Goal: Task Accomplishment & Management: Complete application form

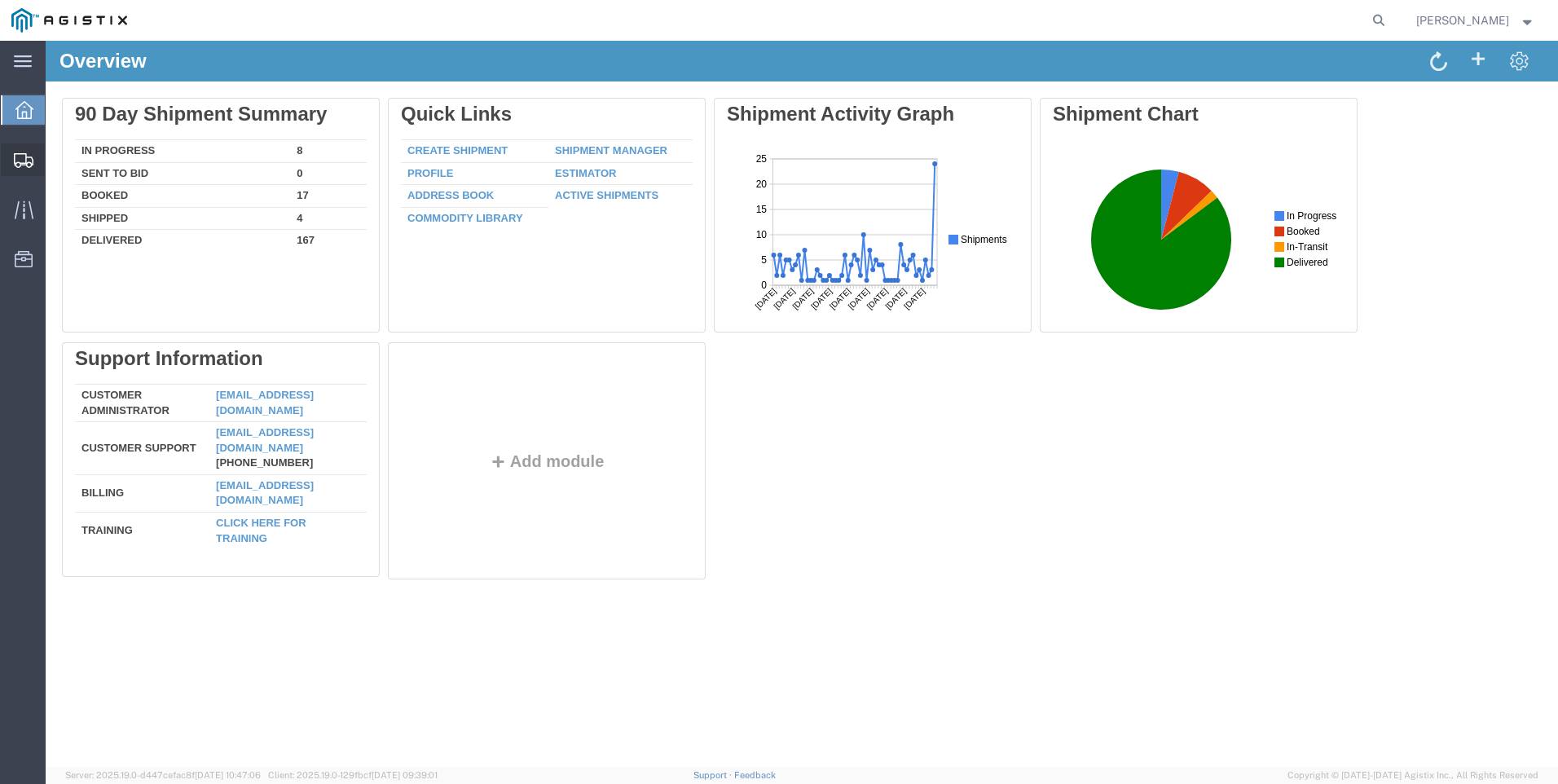
click at [0, 0] on span "Create Shipment" at bounding box center [0, 0] width 0 height 0
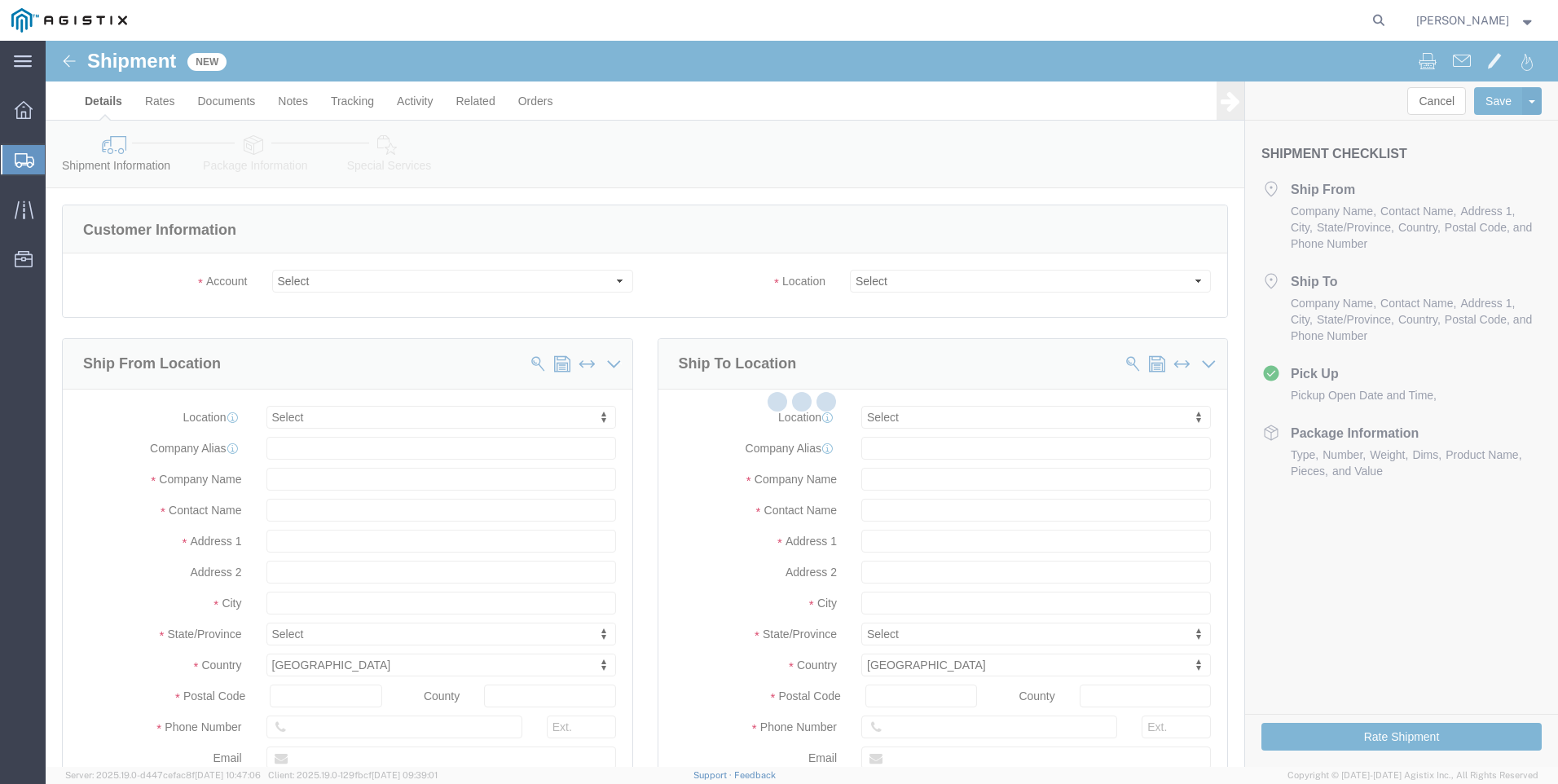
select select
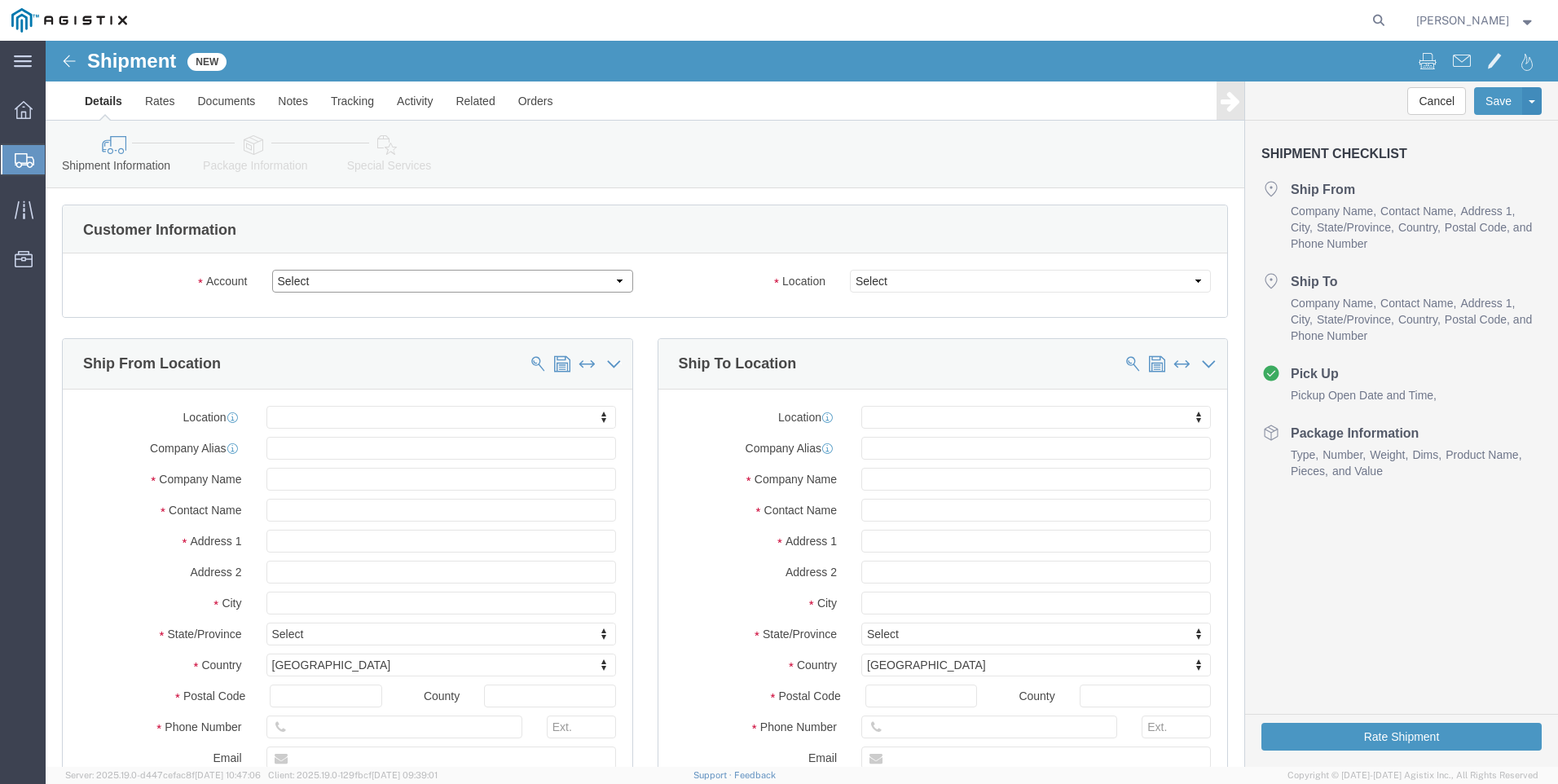
click select "Select PG&E Valmont Industries Inc"
select select "9596"
click select "Select PG&E Valmont Industries Inc"
select select
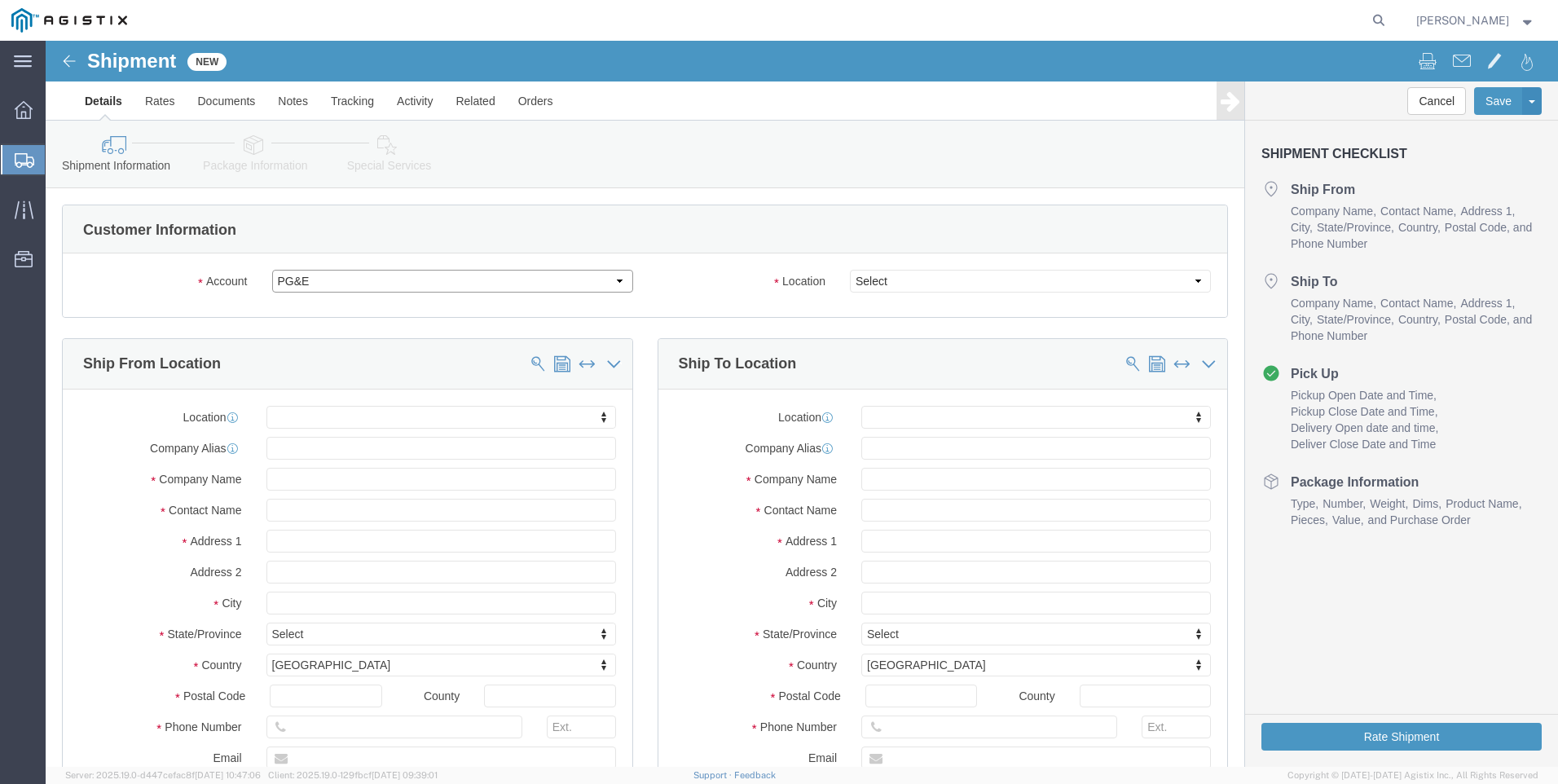
select select "PURCHORD"
click select "Select All Others [GEOGRAPHIC_DATA] [GEOGRAPHIC_DATA] [GEOGRAPHIC_DATA] [GEOGRA…"
select select "23082"
click select "Select All Others [GEOGRAPHIC_DATA] [GEOGRAPHIC_DATA] [GEOGRAPHIC_DATA] [GEOGRA…"
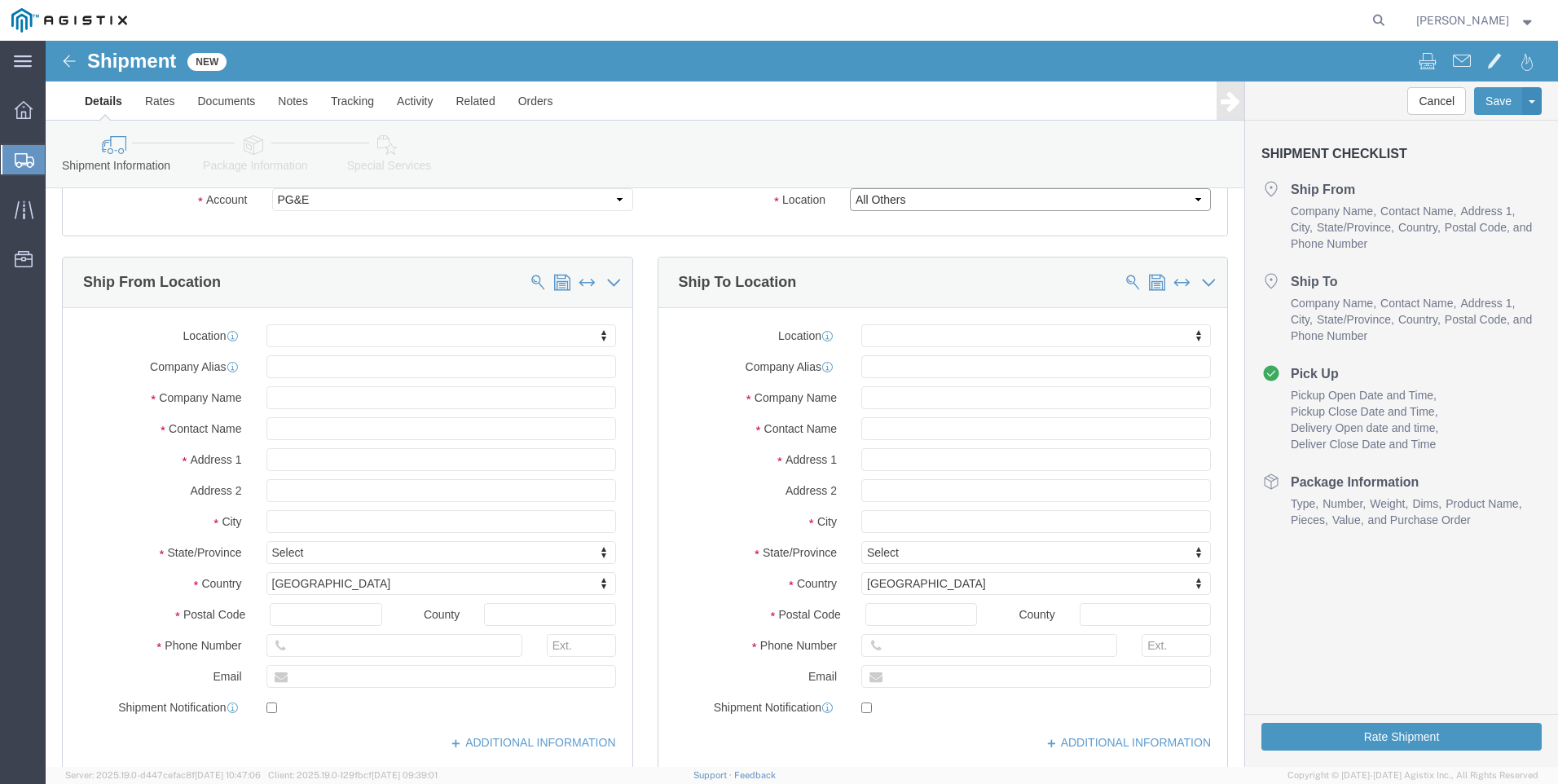
scroll to position [163, 0]
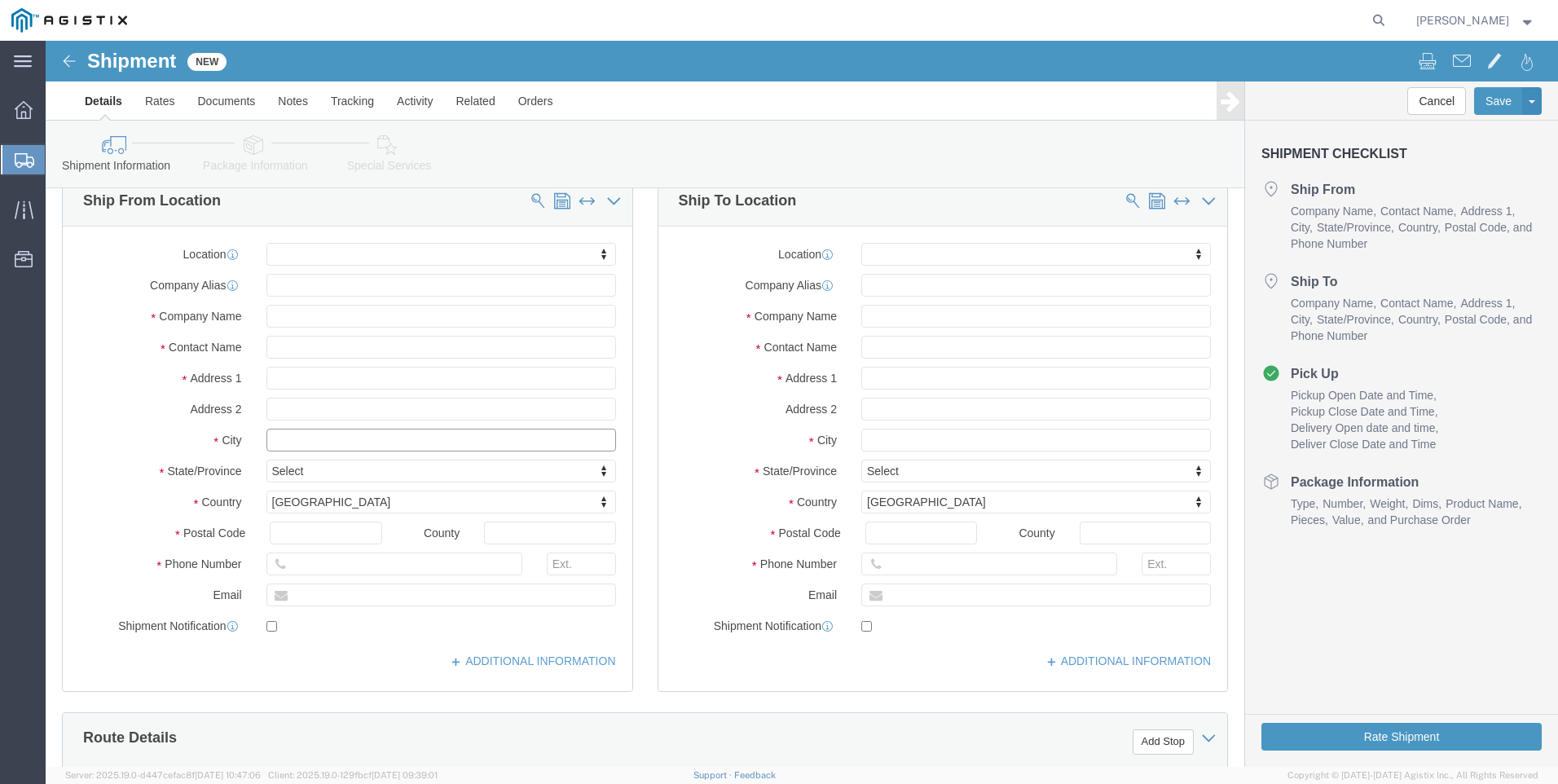
click input "text"
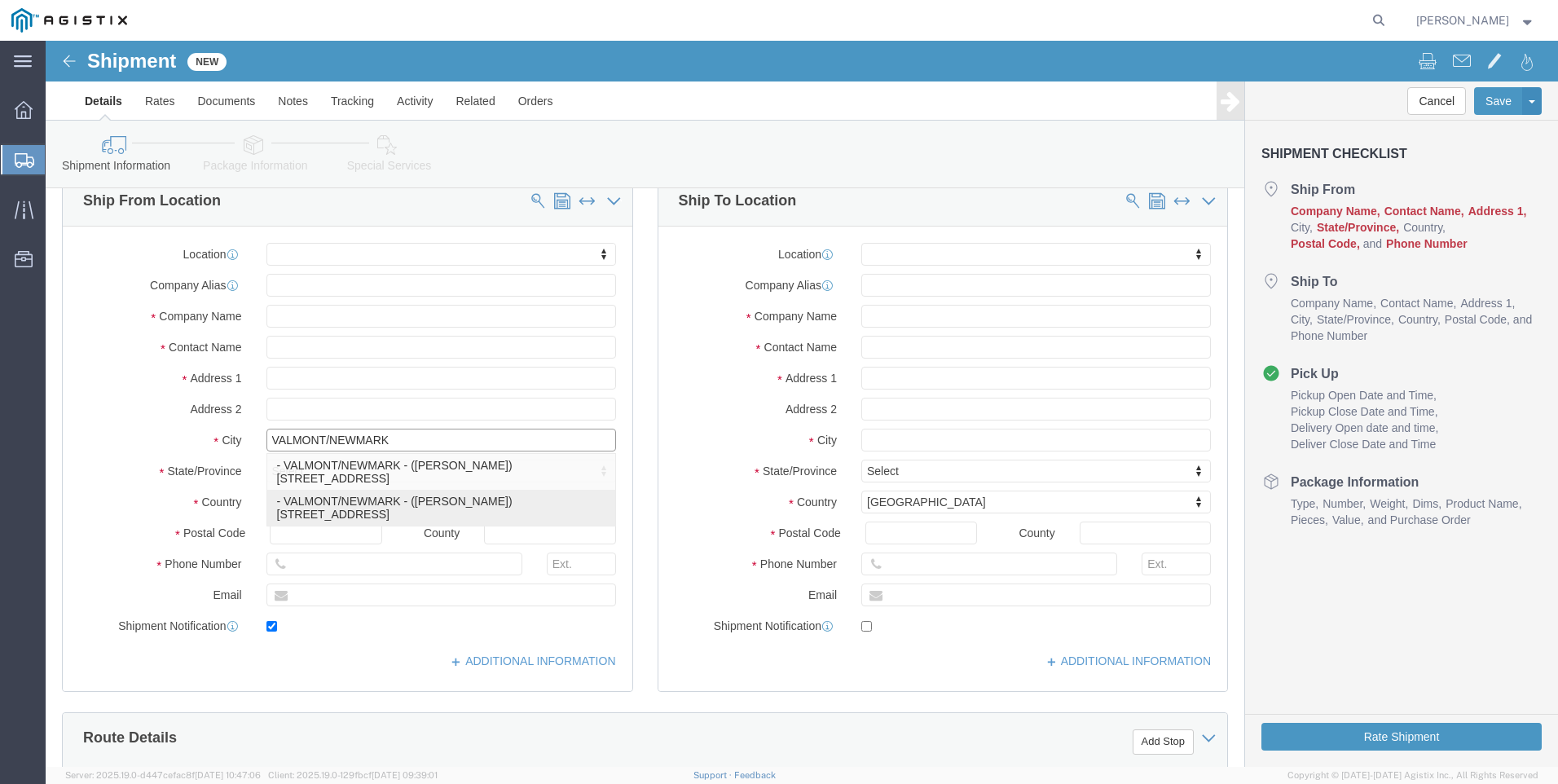
type input "CLAREMORE"
select select
type input "[STREET_ADDRESS]"
type input "74017"
type input "[GEOGRAPHIC_DATA]"
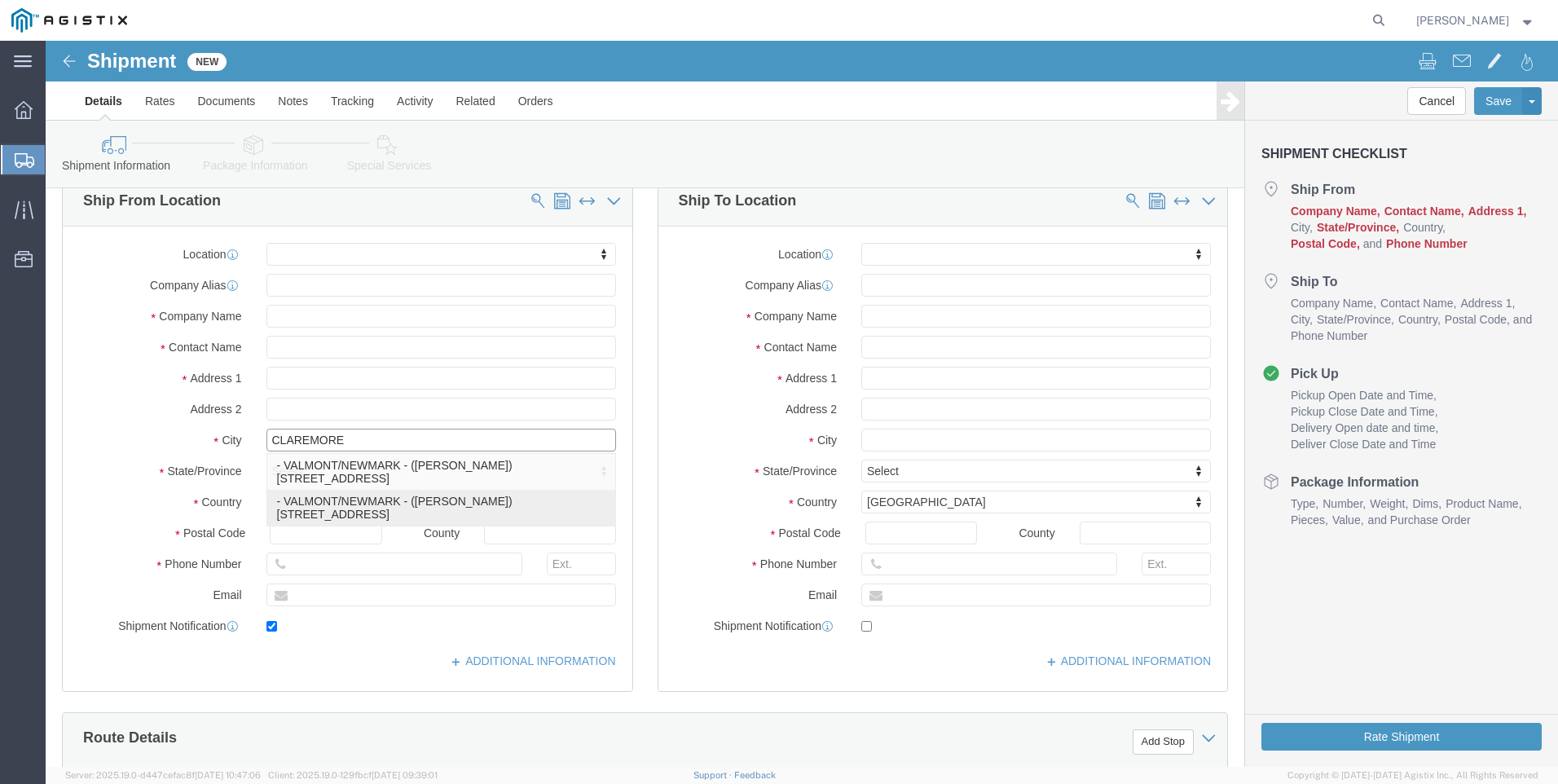
type input "9183841033"
type input "[PERSON_NAME][EMAIL_ADDRESS][DOMAIN_NAME]"
checkbox input "true"
type input "VALMONT/NEWMARK"
type input "[PERSON_NAME]"
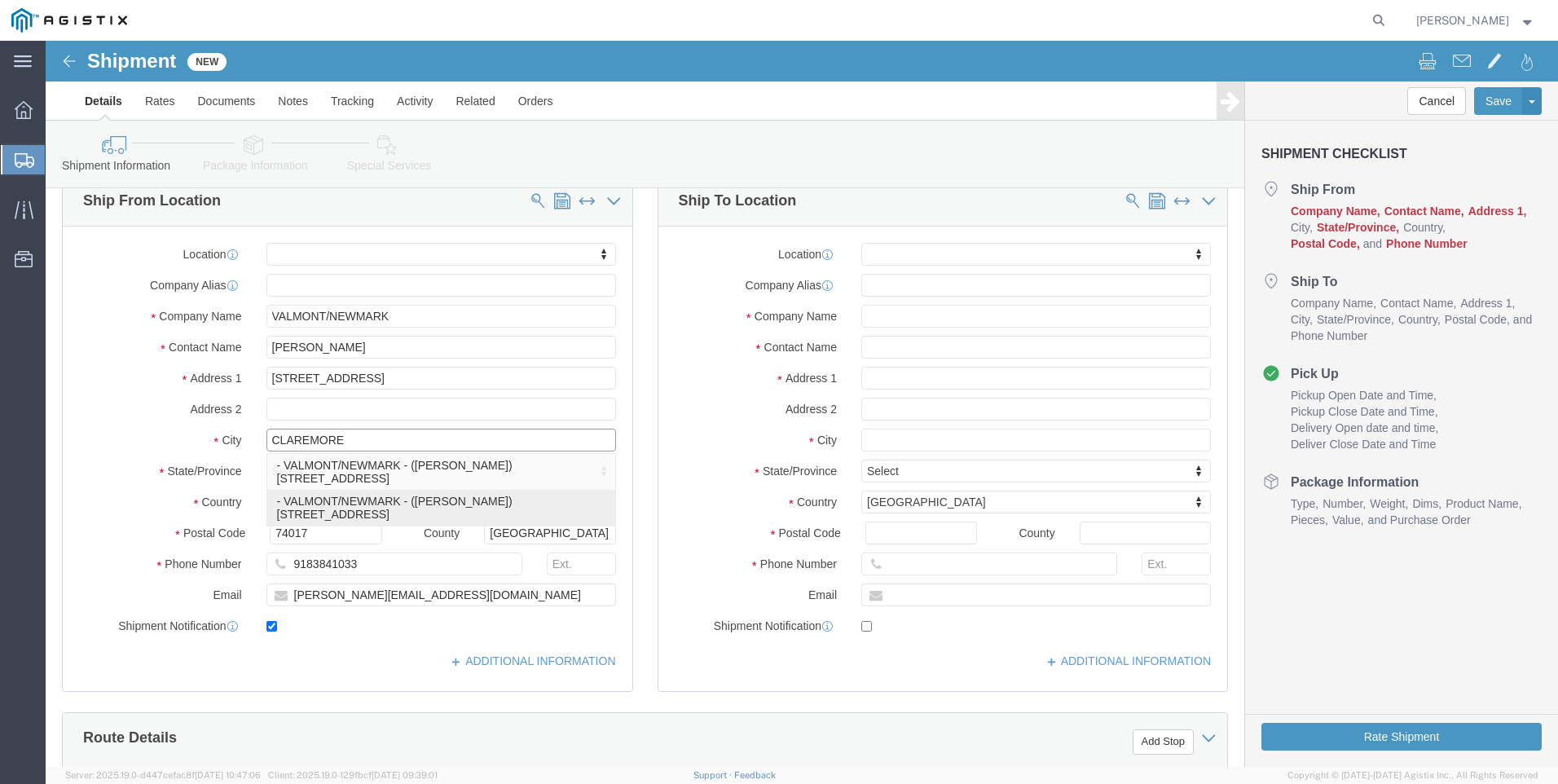
select select "OK"
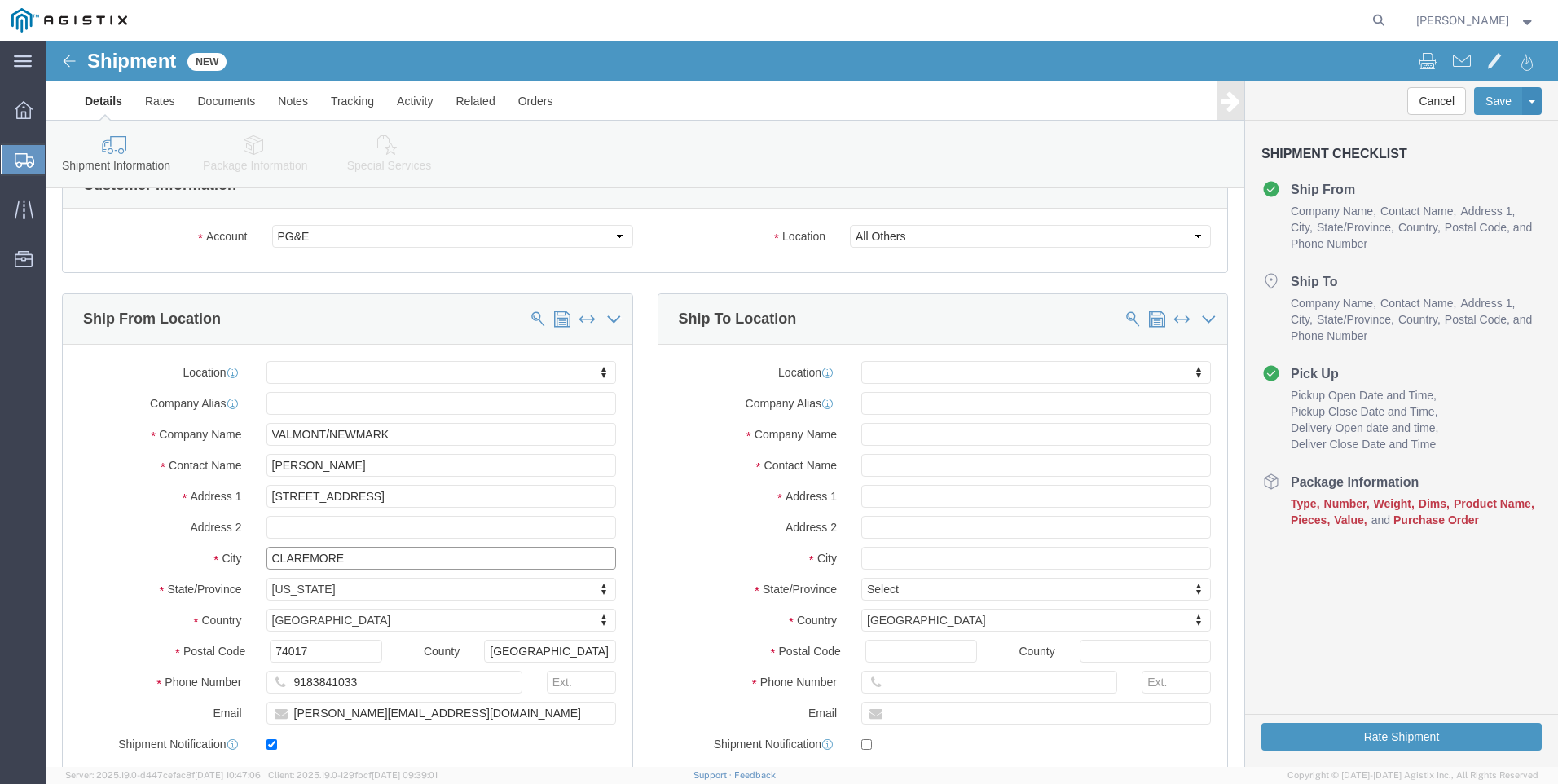
scroll to position [82, 0]
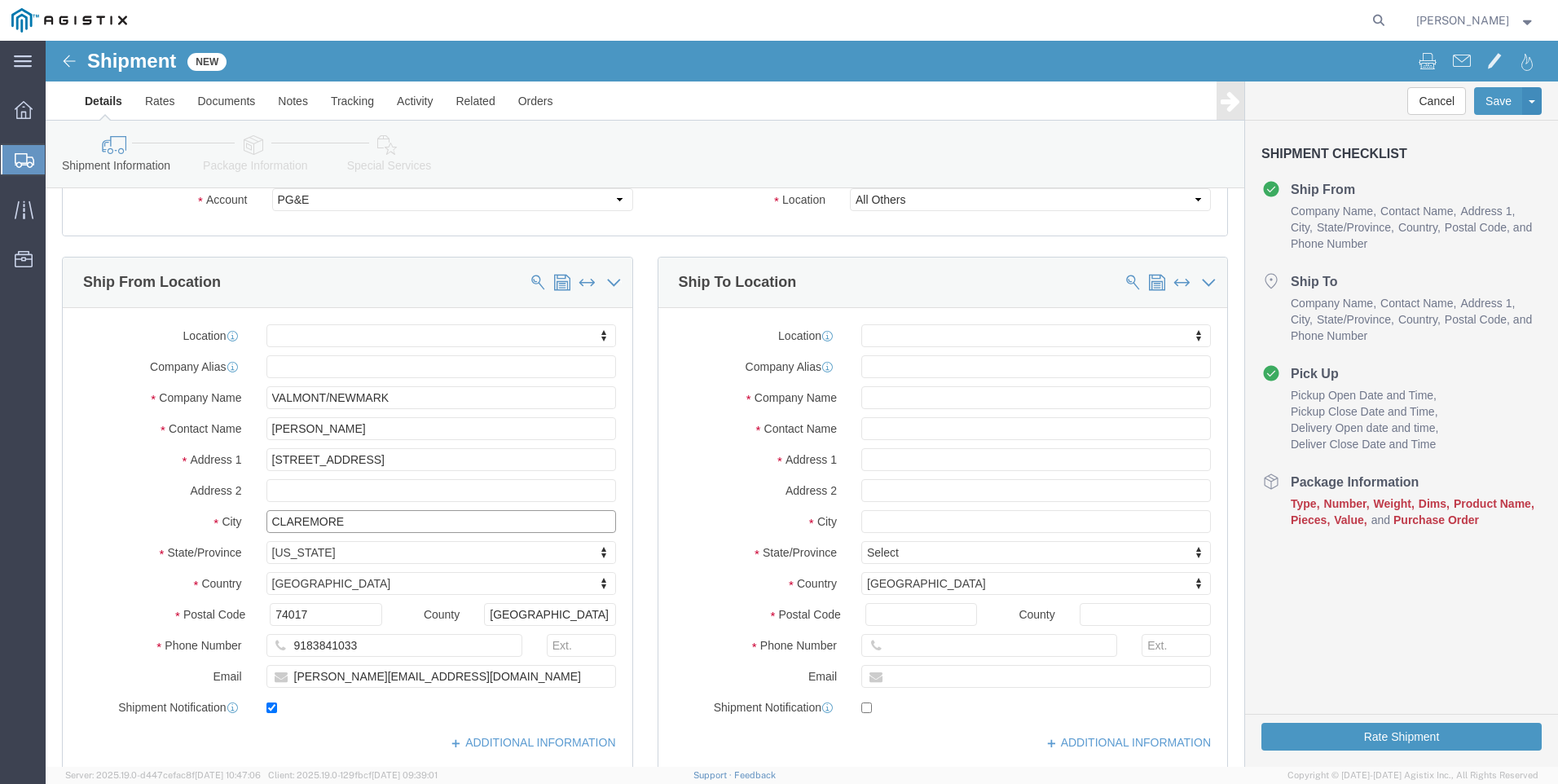
type input "CLAREMORE"
select select
click input "text"
type input "o"
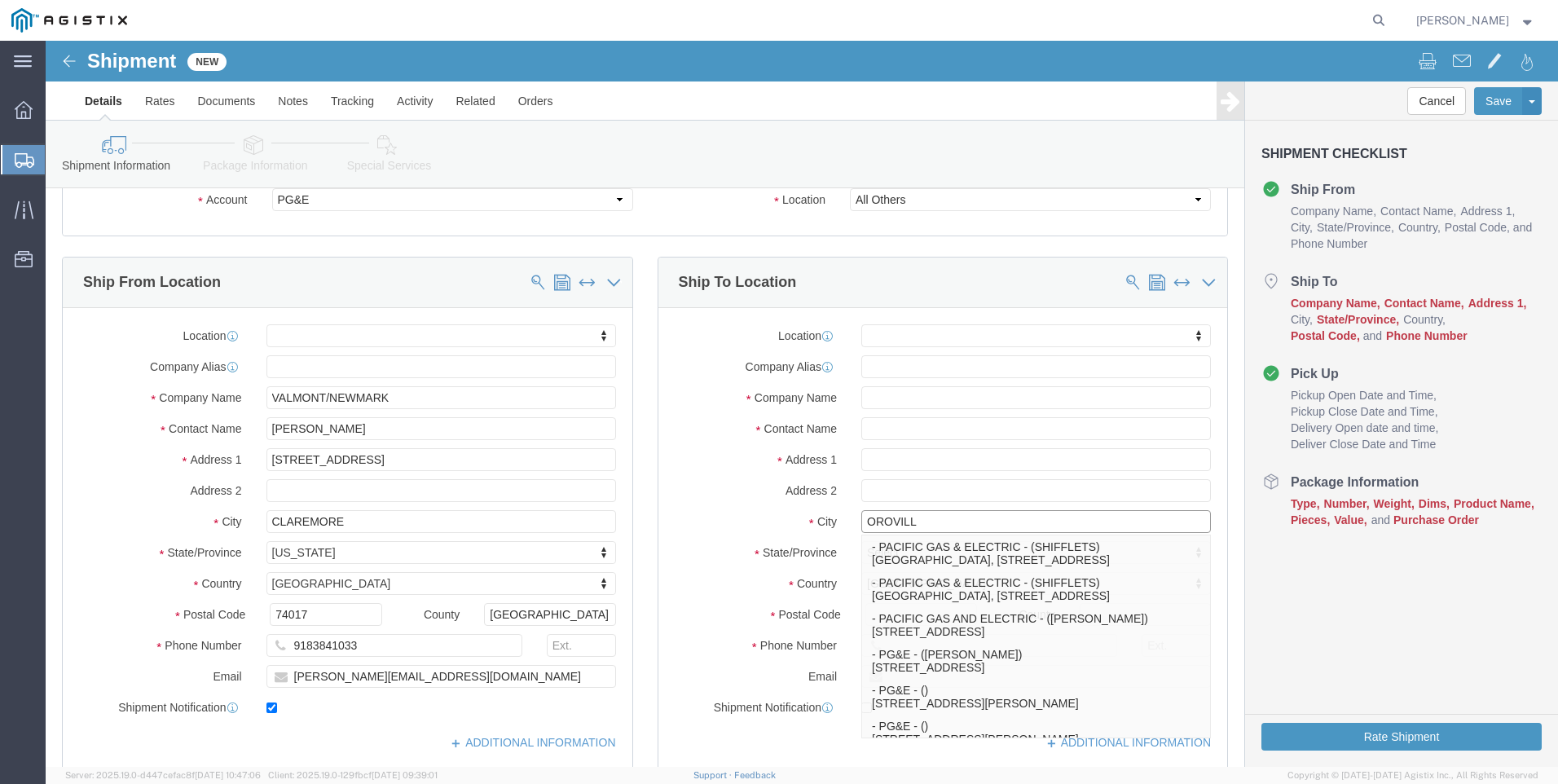
type input "[GEOGRAPHIC_DATA]"
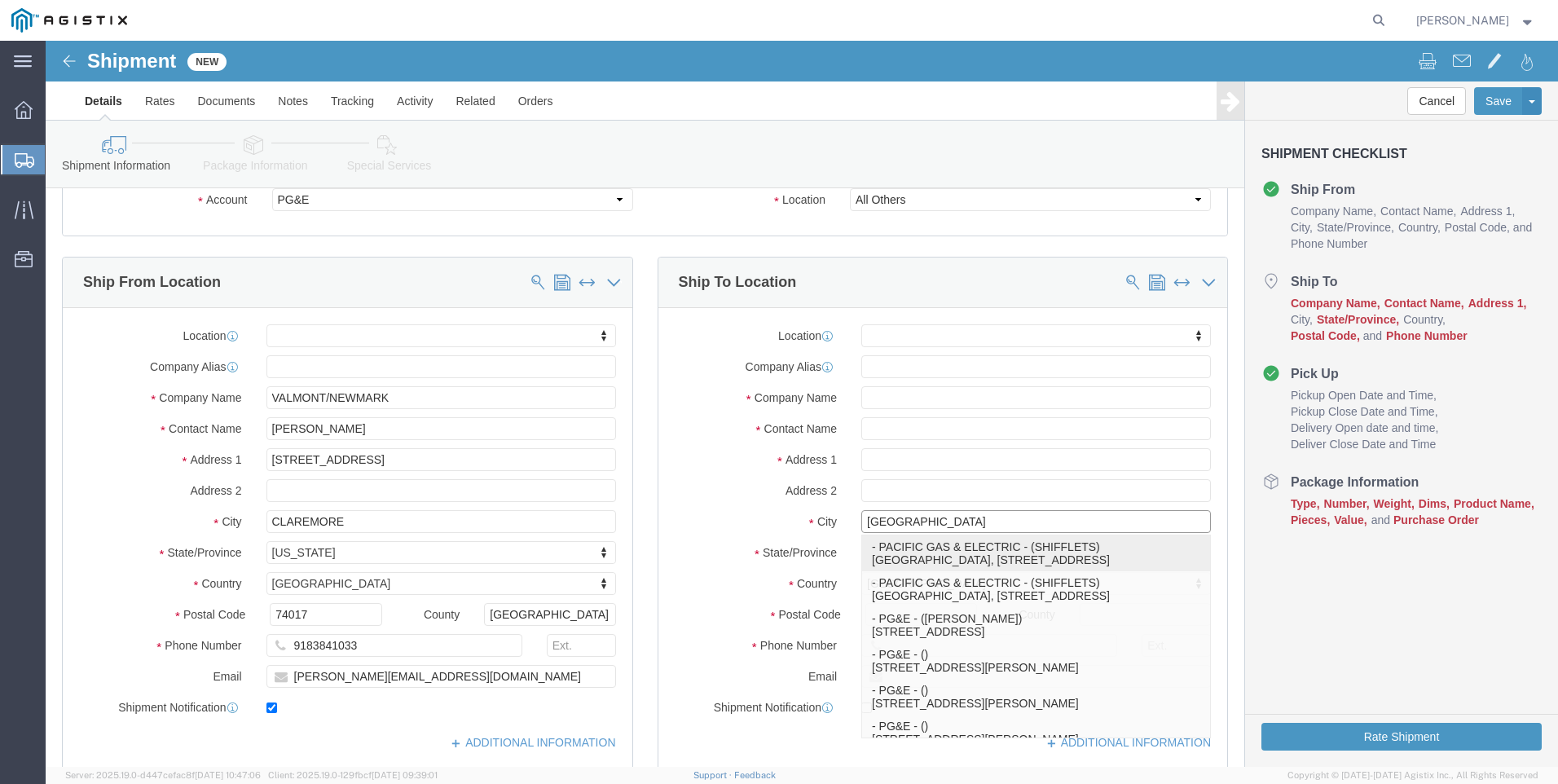
click p "- PACIFIC GAS & ELECTRIC - (SHIFFLETS) [GEOGRAPHIC_DATA], [STREET_ADDRESS]"
select select
type input "SHIFFLETS POLE YARD"
type input "[STREET_ADDRESS]"
type input "95965"
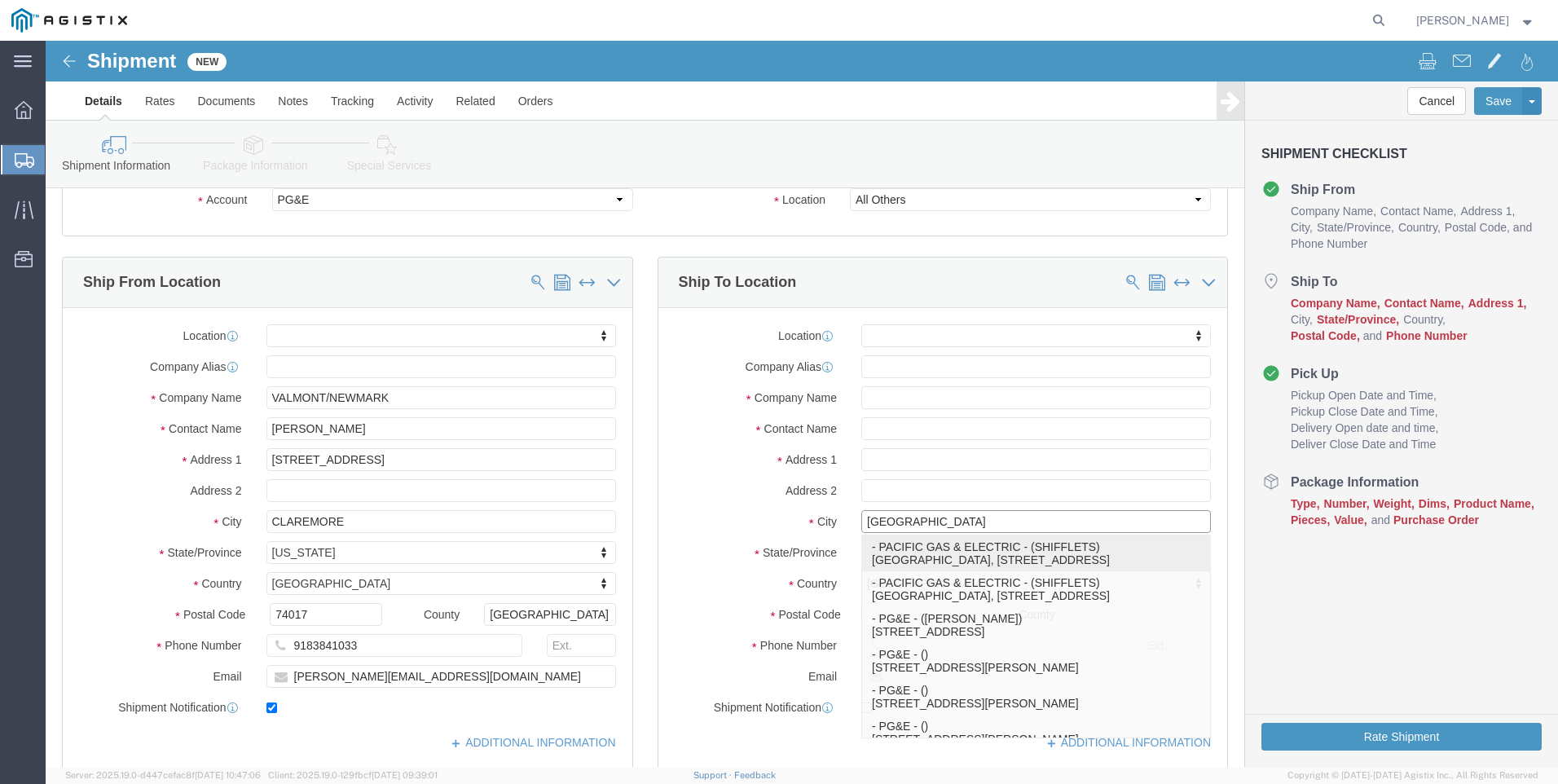
type input "[GEOGRAPHIC_DATA]"
type input "18003444997"
type input "PACIFIC GAS & ELECTRIC"
type input "SHIFFLETS"
type input "[GEOGRAPHIC_DATA]"
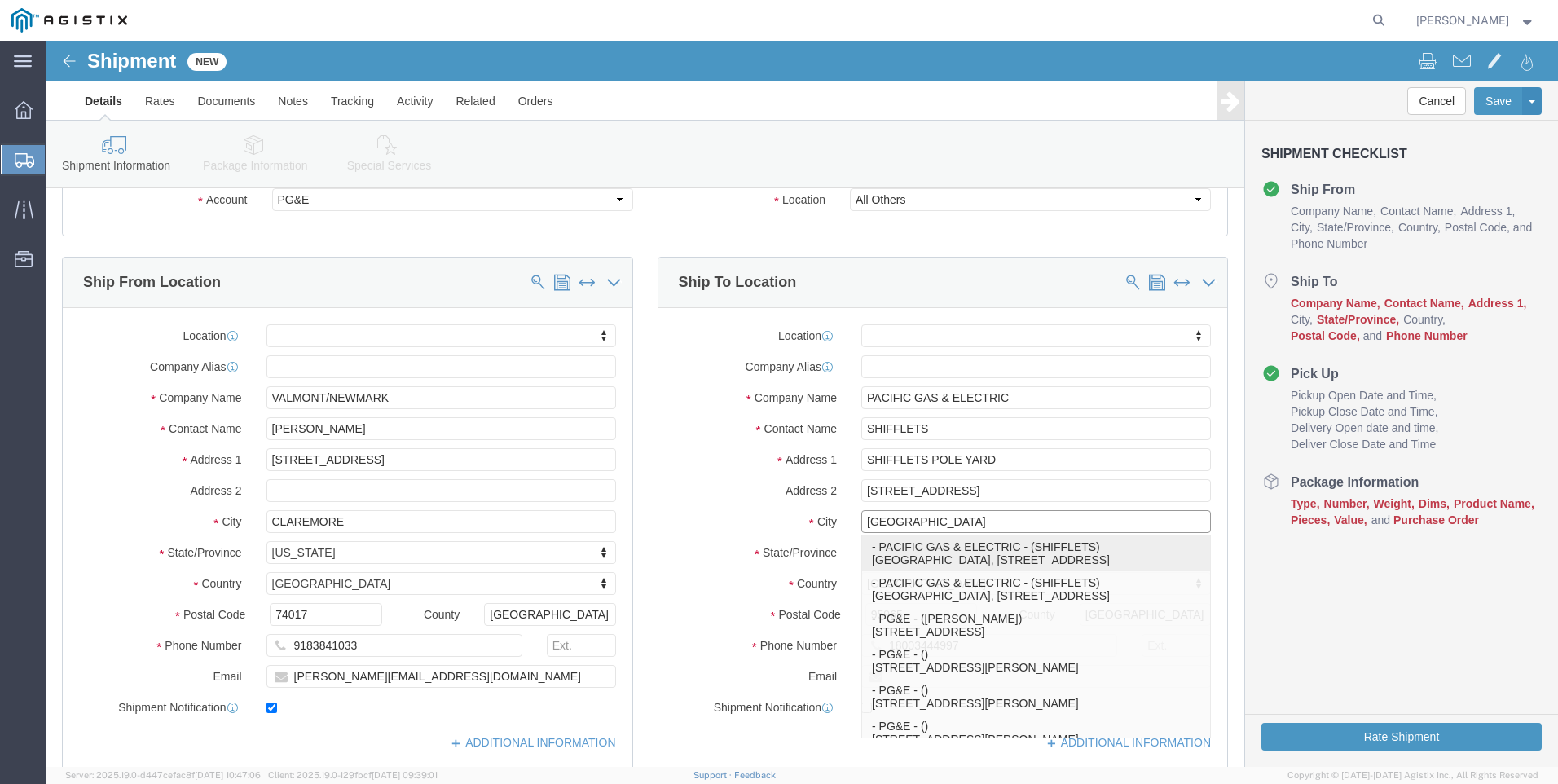
select select "CA"
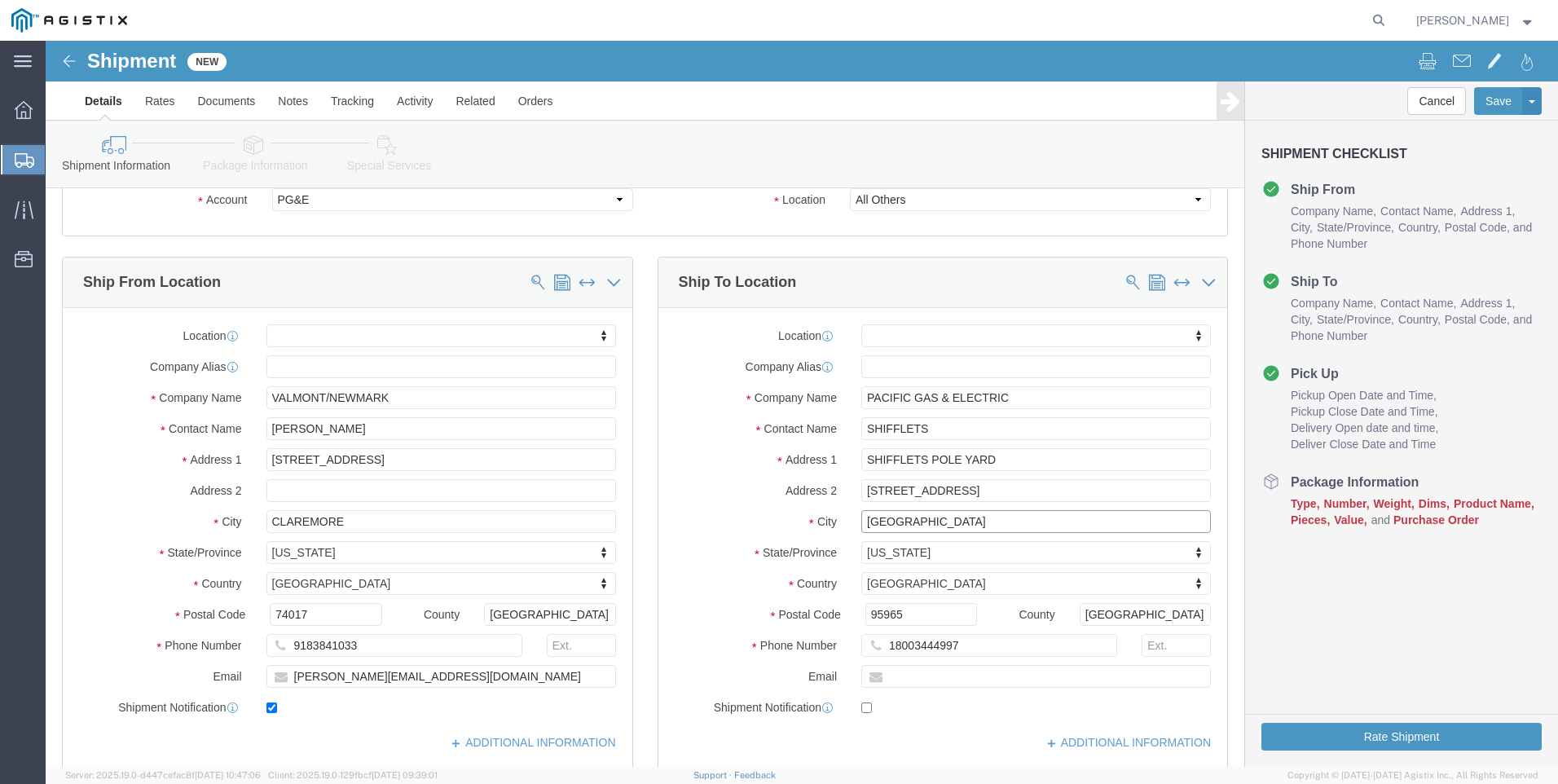
type input "[GEOGRAPHIC_DATA]"
select select
drag, startPoint x: 958, startPoint y: 448, endPoint x: 443, endPoint y: 486, distance: 516.4
click div "Ship From Location Location My Profile Location (OBSOLETE) [GEOGRAPHIC_DATA] SC…"
type input "[STREET_ADDRESS]"
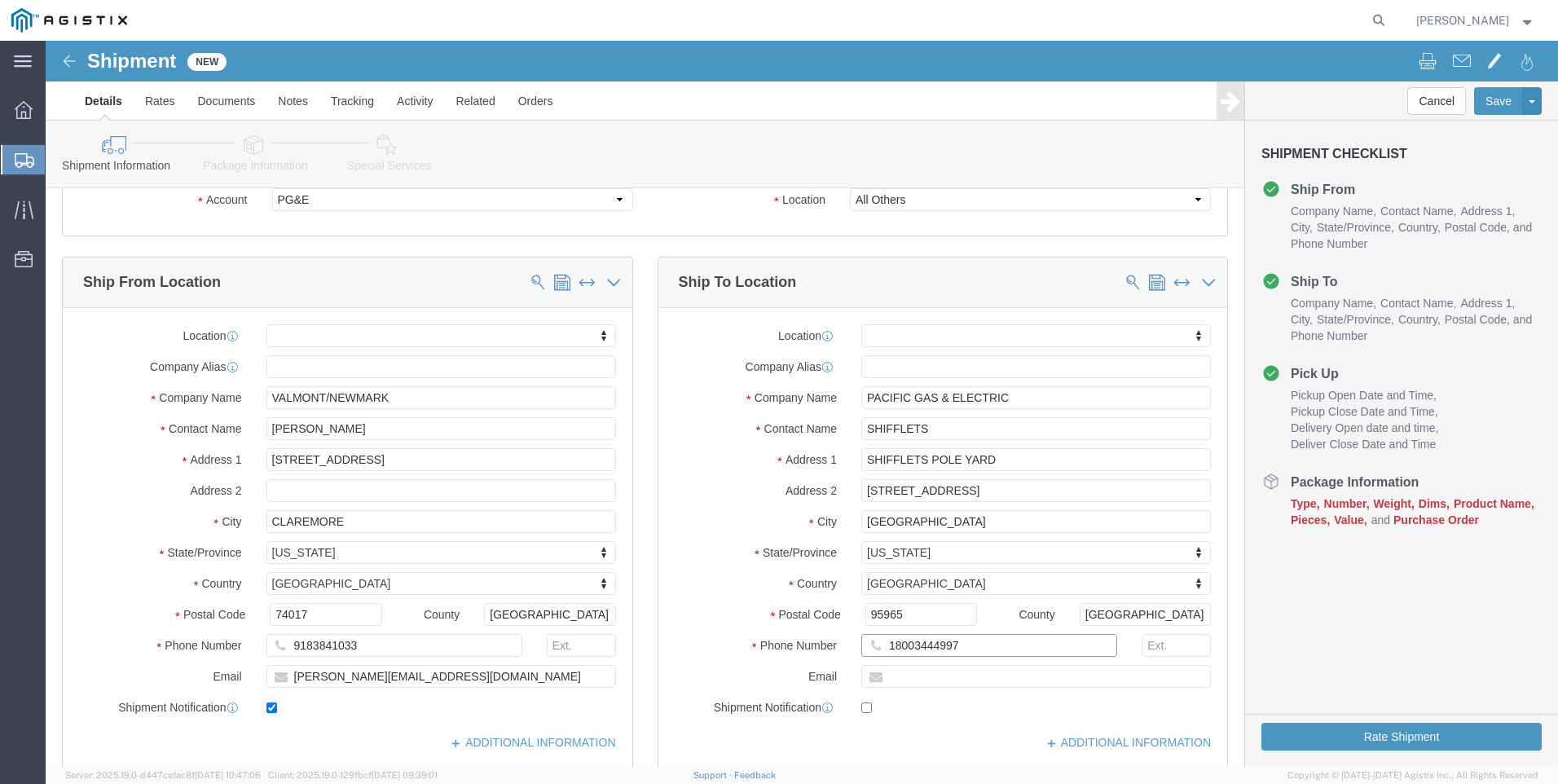
drag, startPoint x: 947, startPoint y: 598, endPoint x: 585, endPoint y: 601, distance: 362.0
click div "Ship From Location Location My Profile Location (OBSOLETE) [GEOGRAPHIC_DATA] SC…"
type input "95965"
click label "State/Province"
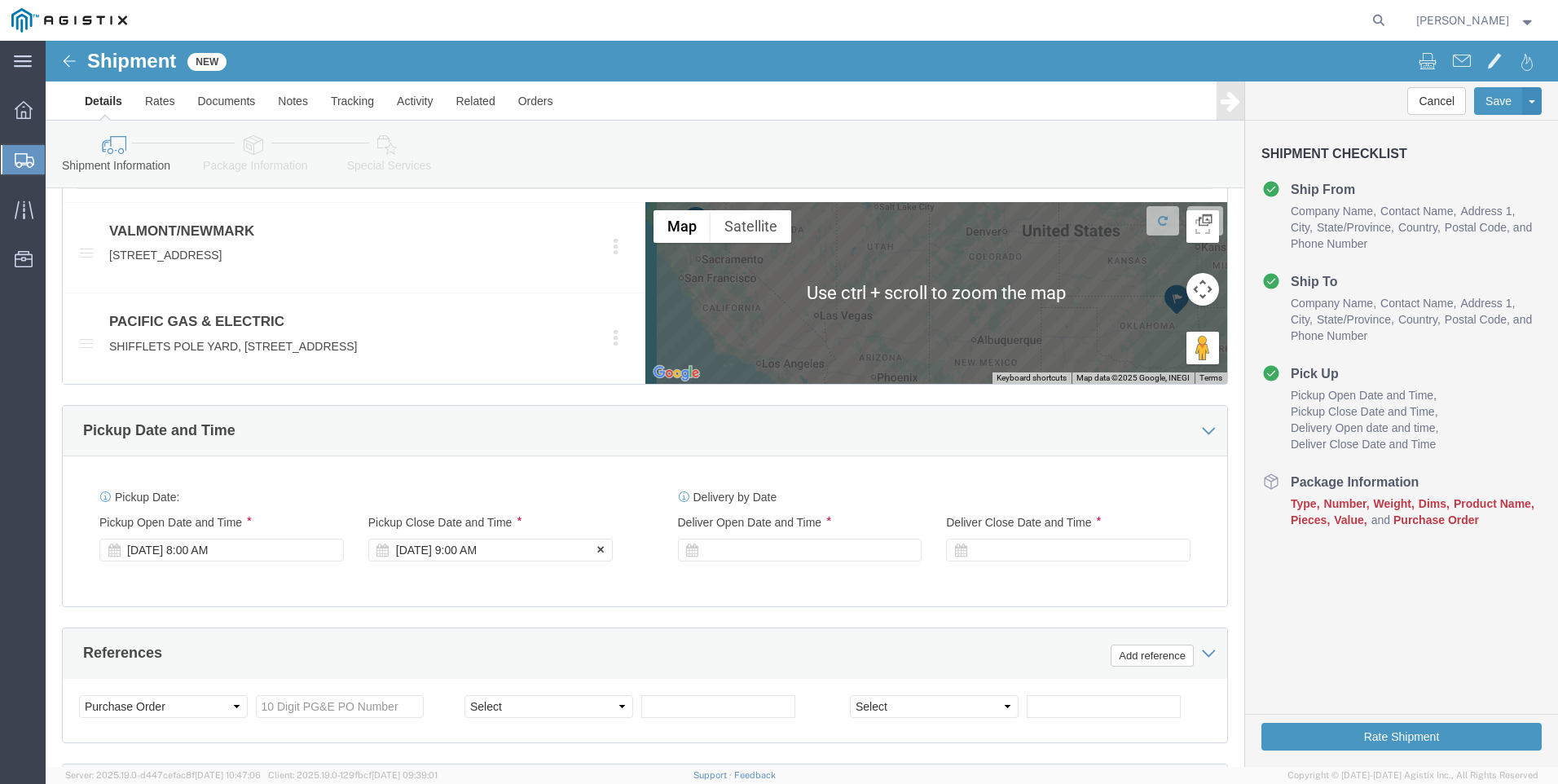
click div "[DATE] 9:00 AM"
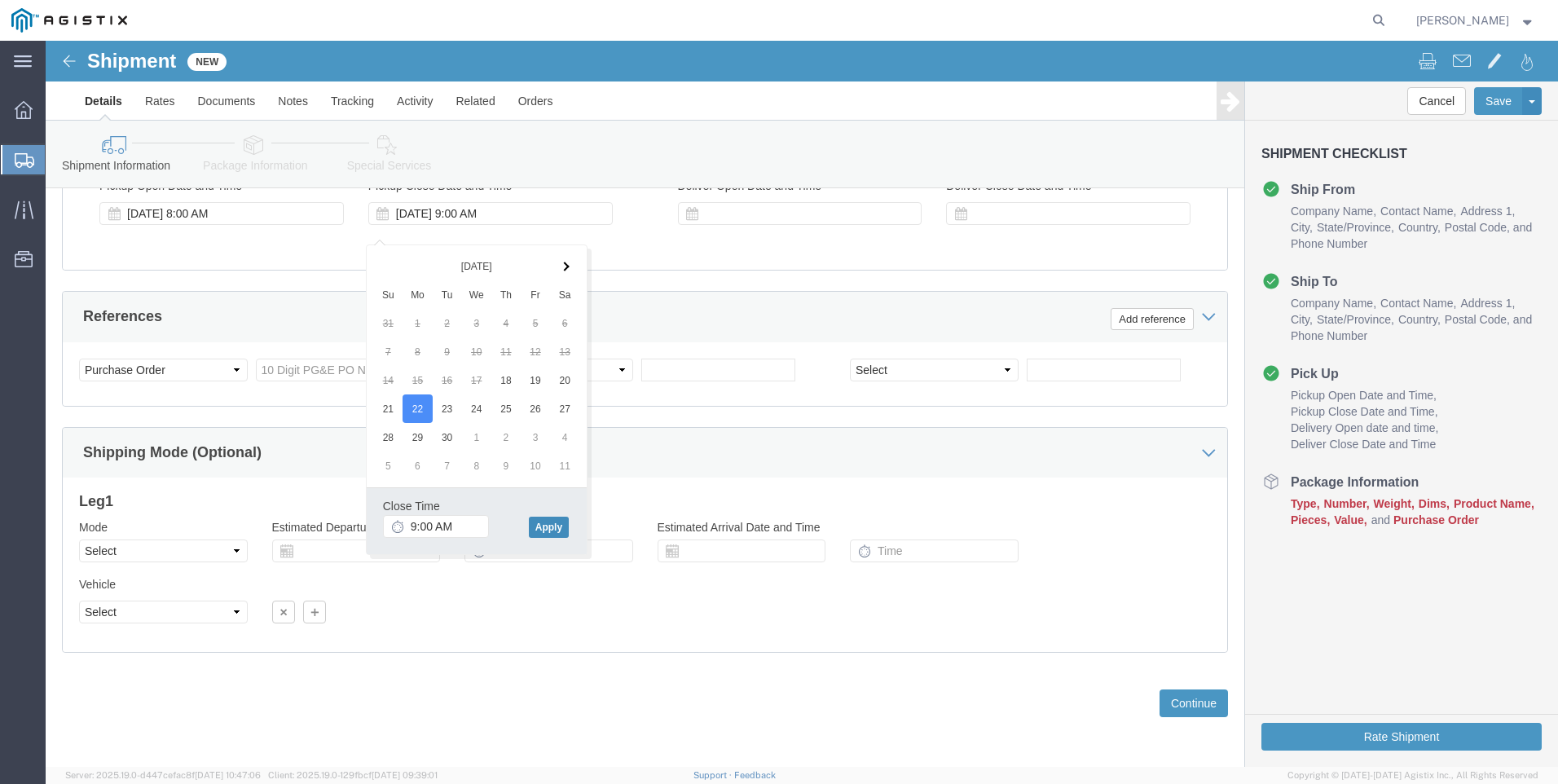
click button "Apply"
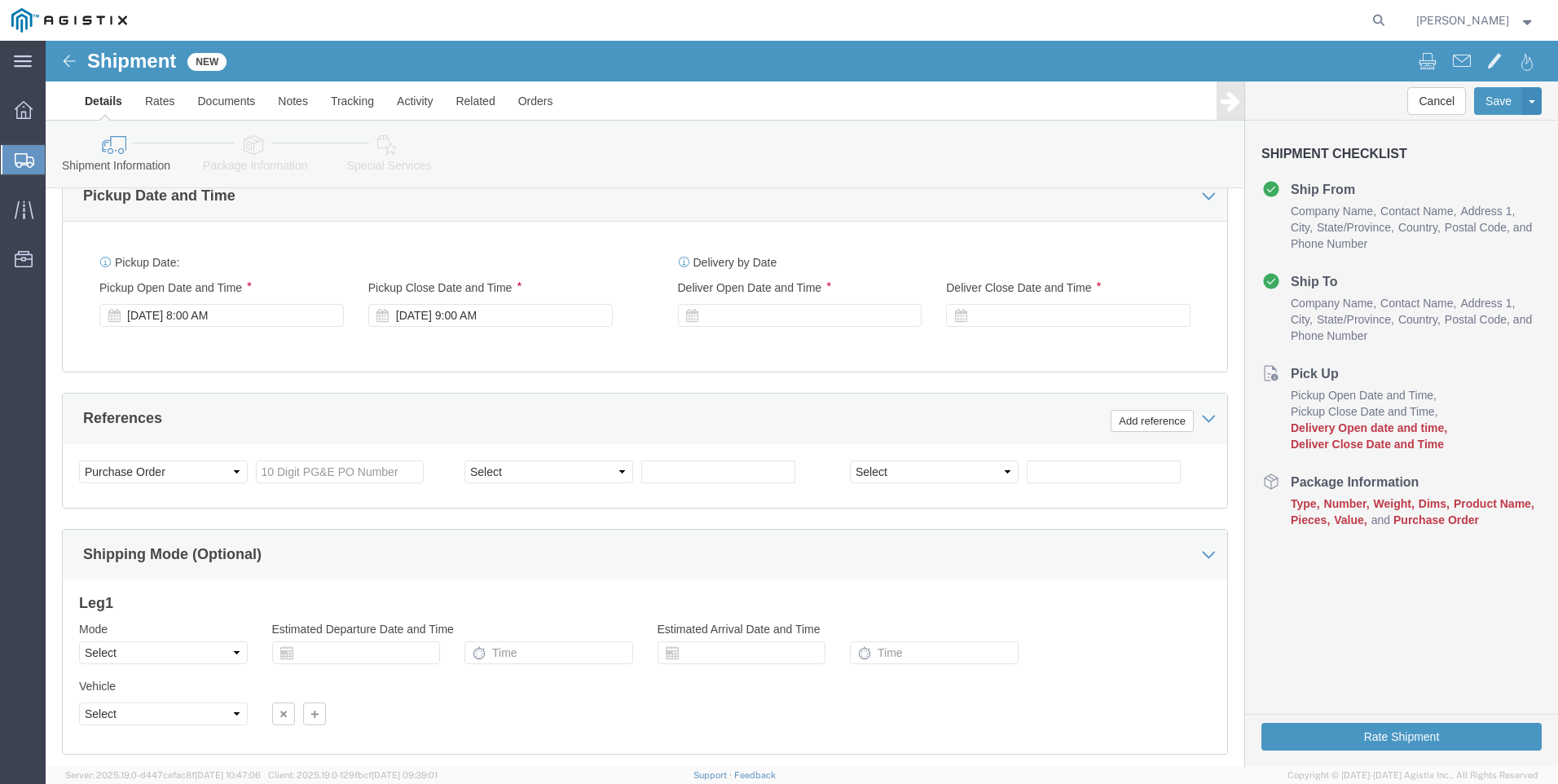
scroll to position [1005, 0]
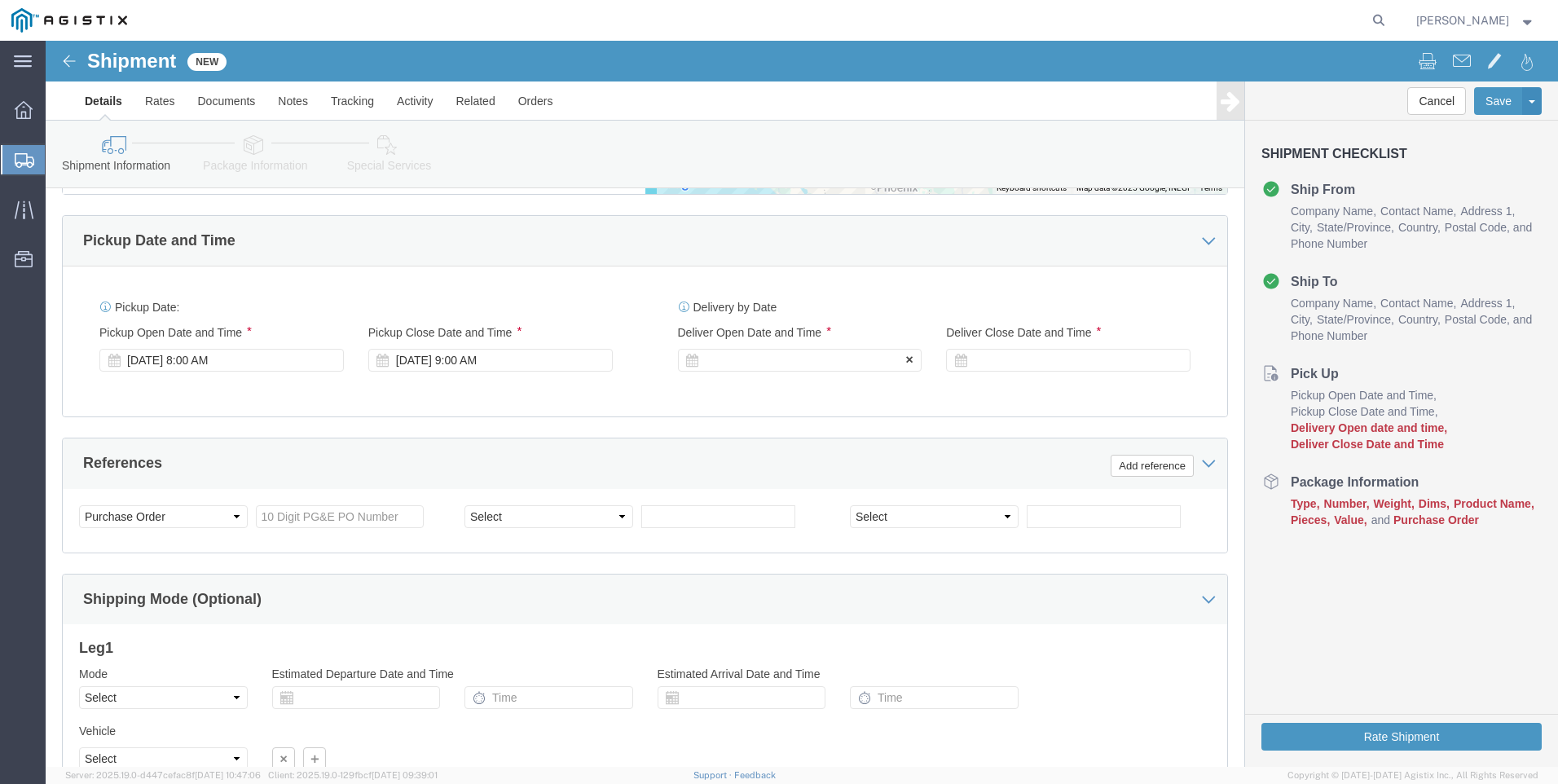
click div
click button "Apply"
click div
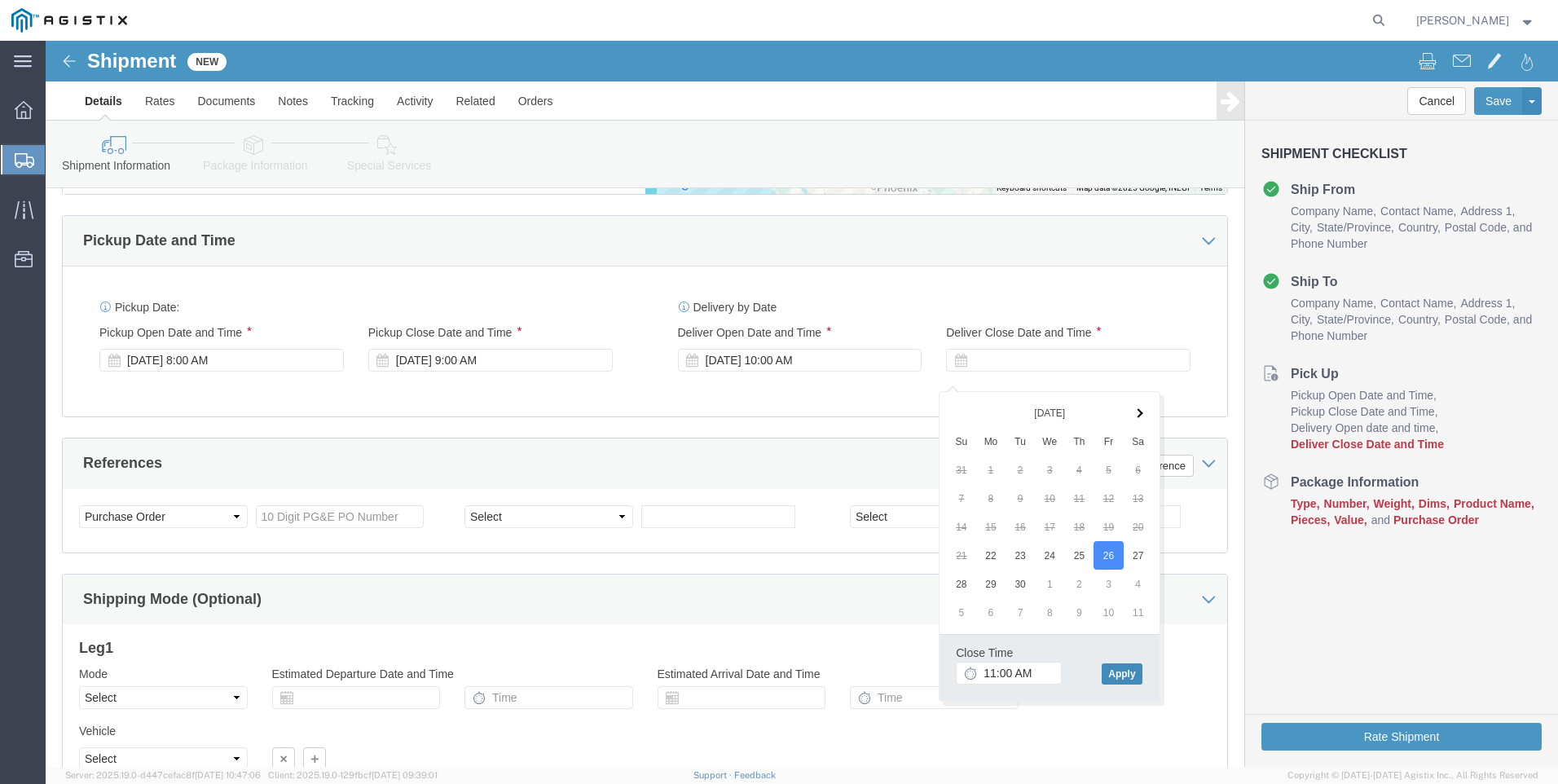
click button "Apply"
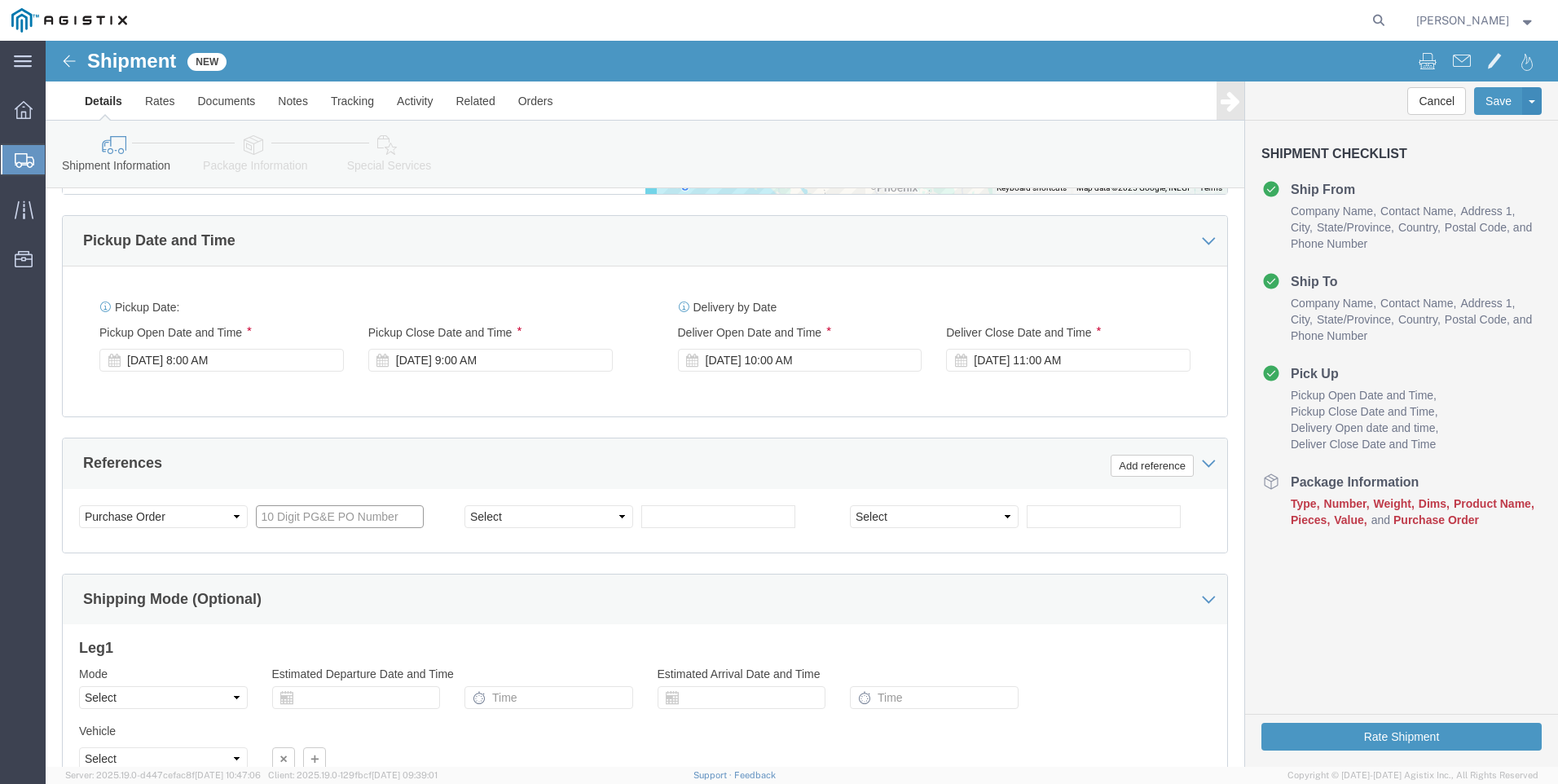
click input "text"
type input "2701169745"
select select "BOL"
type input "900249005"
select select "JOBNUM"
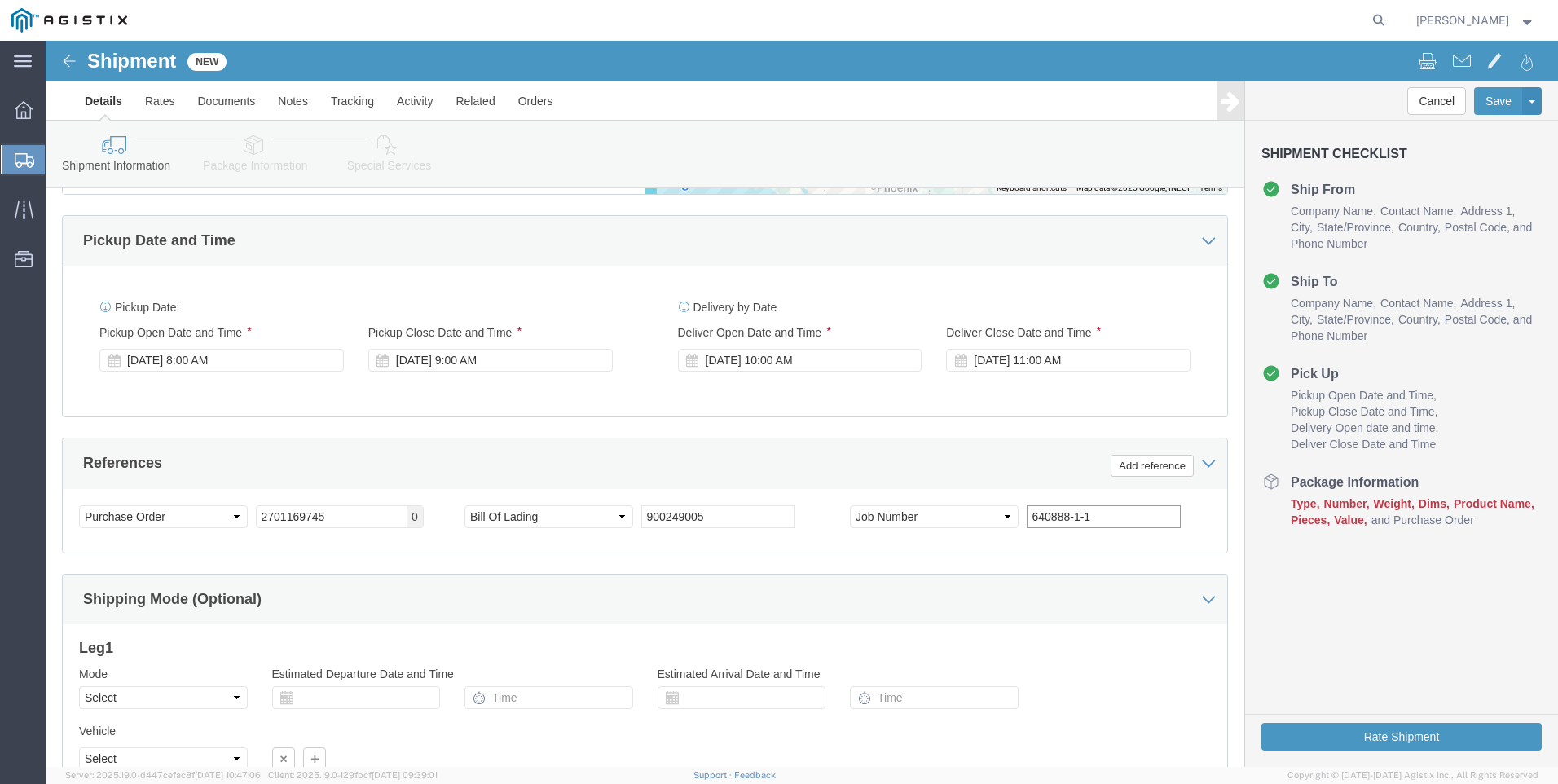
type input "640888-1-1"
click div "Shipping Mode (Optional)"
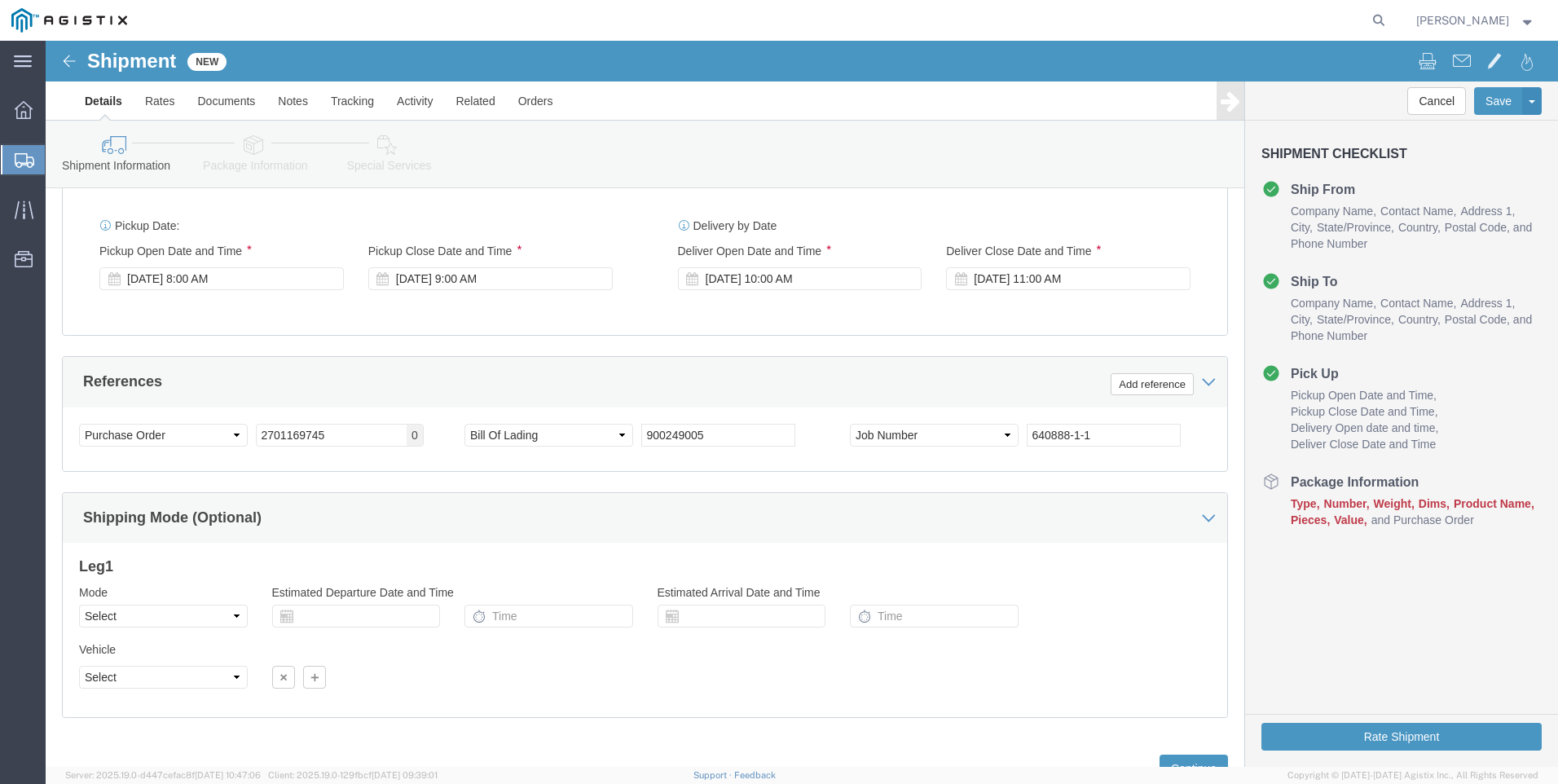
scroll to position [1168, 0]
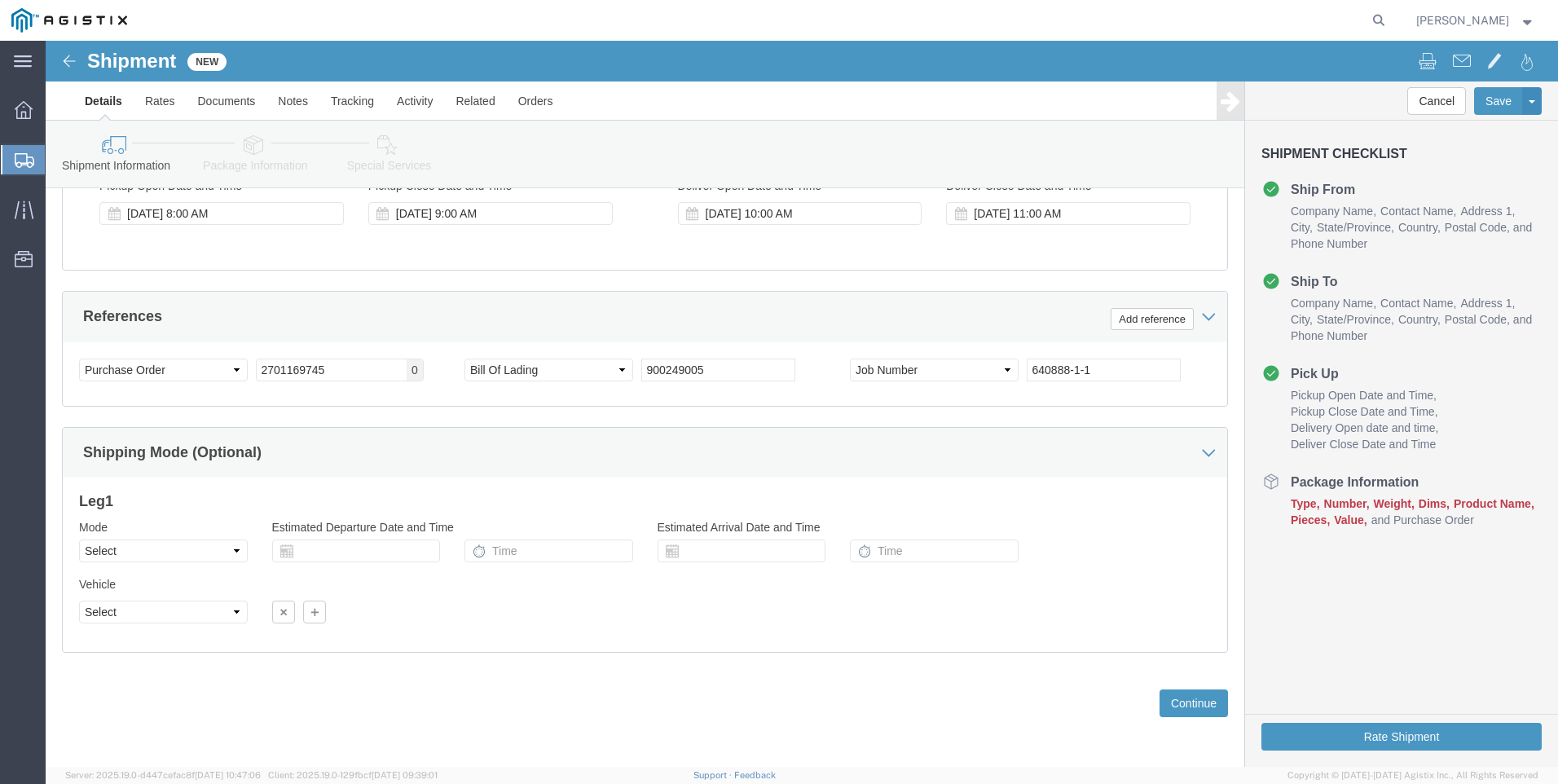
click icon
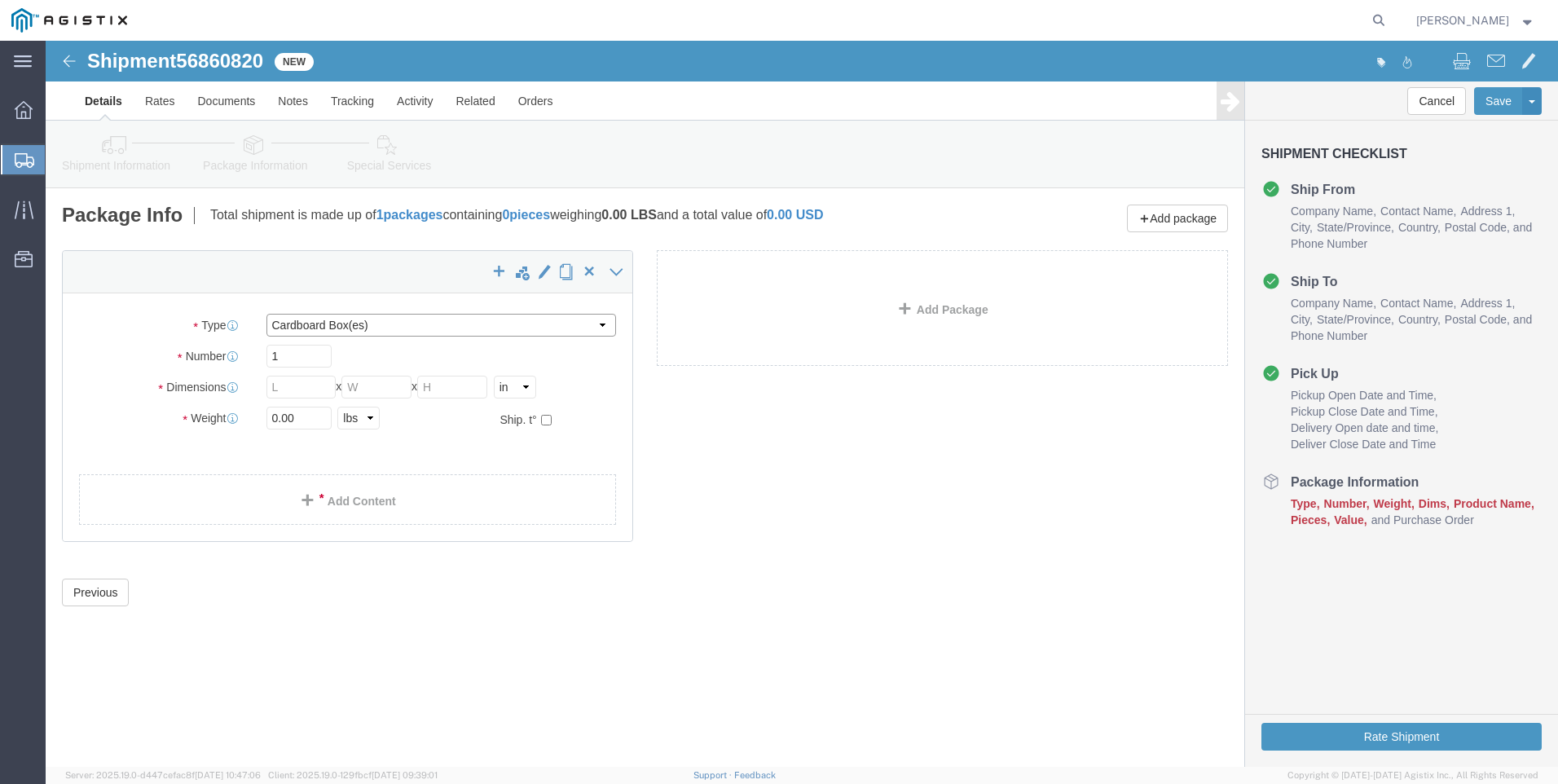
click select "Select Bulk Bundle(s) Cardboard Box(es) Carton(s) Crate(s) Drum(s) (Fiberboard)…"
select select "NKCR"
click select "Select Bulk Bundle(s) Cardboard Box(es) Carton(s) Crate(s) Drum(s) (Fiberboard)…"
click input "text"
type input "40"
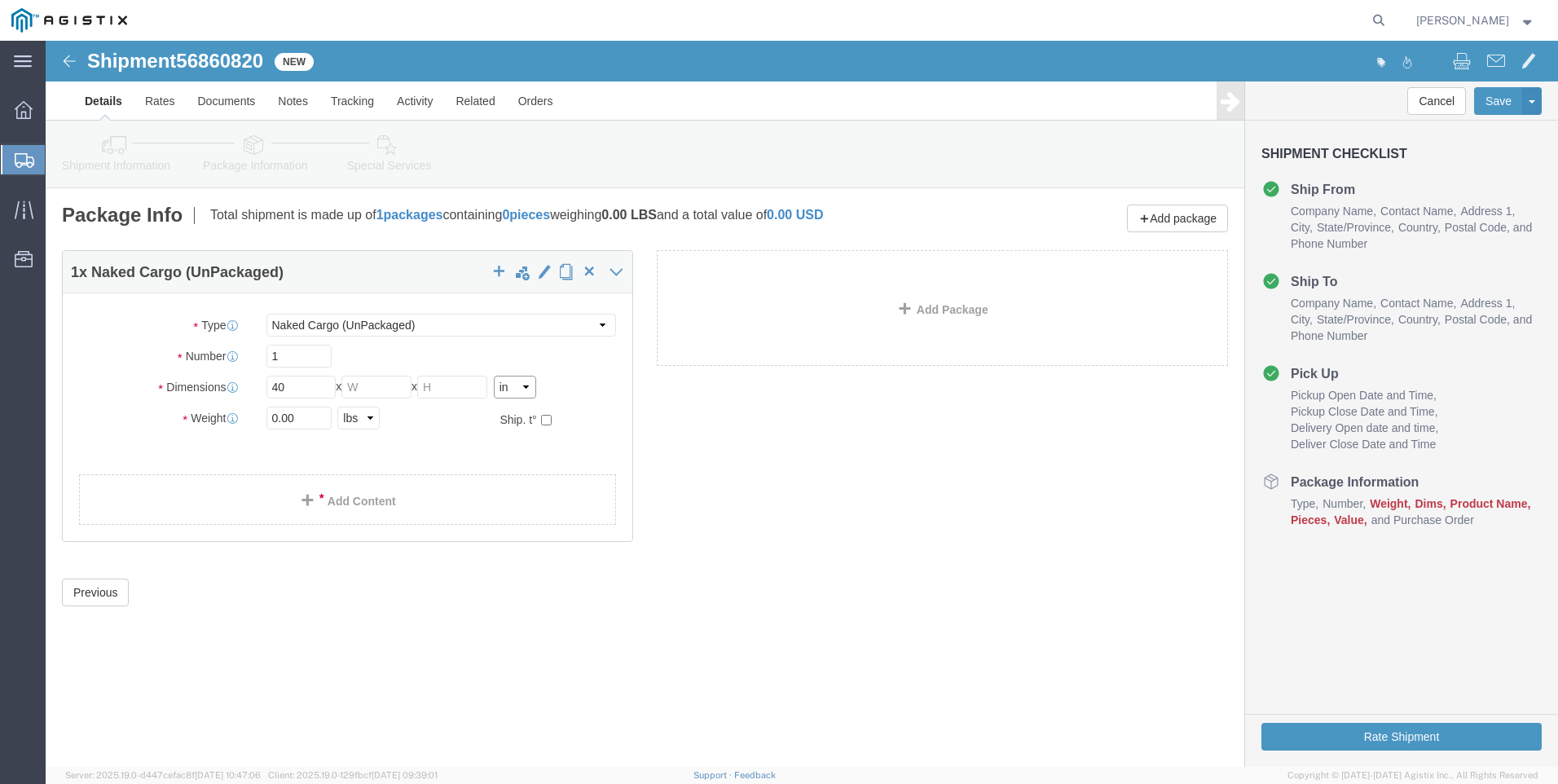
click select "Select cm ft in"
select select "FT"
click select "Select cm ft in"
click input "3.33"
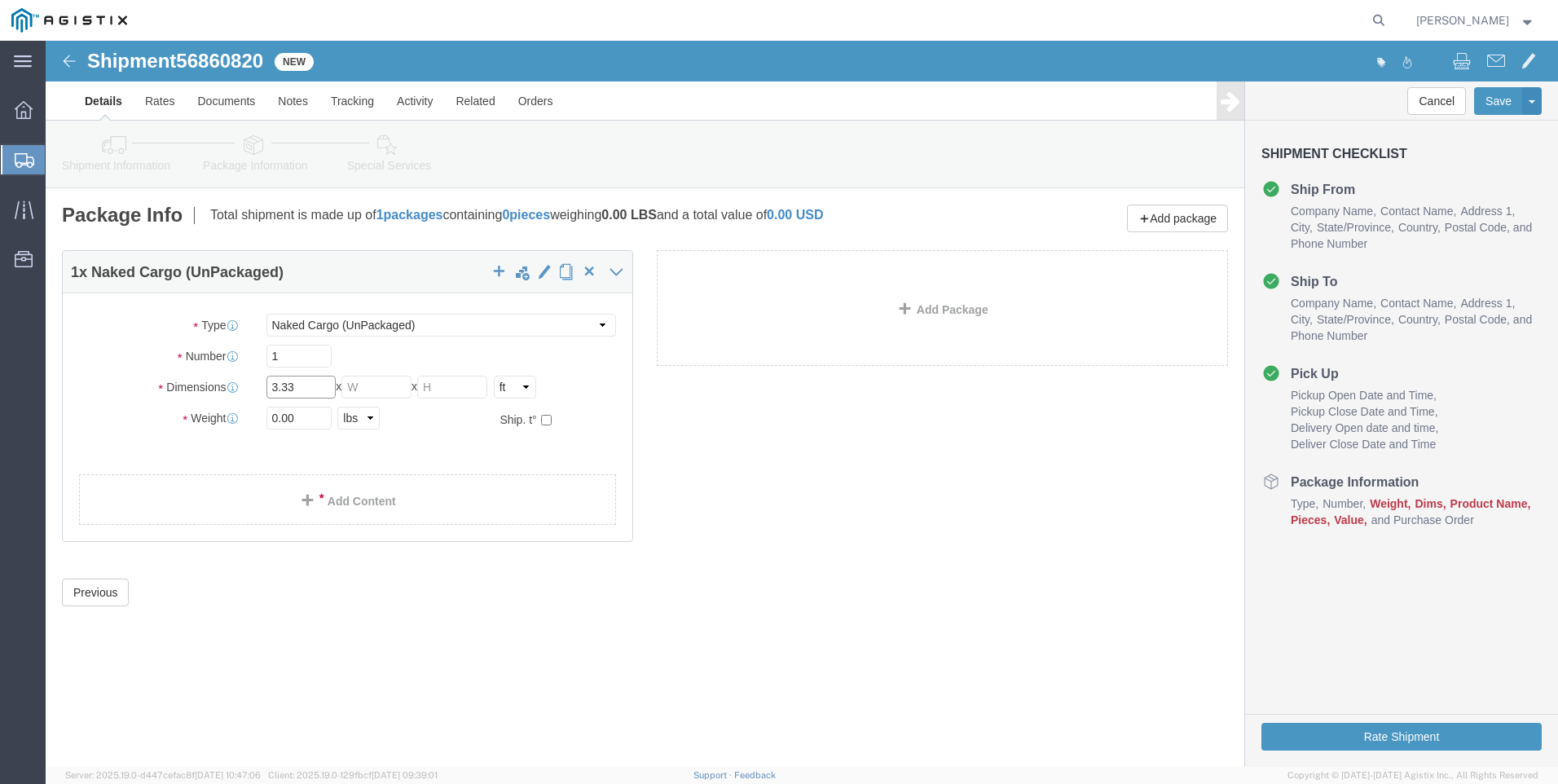
click input "3.33"
type input "40"
type input "8"
click input "40"
type input "45"
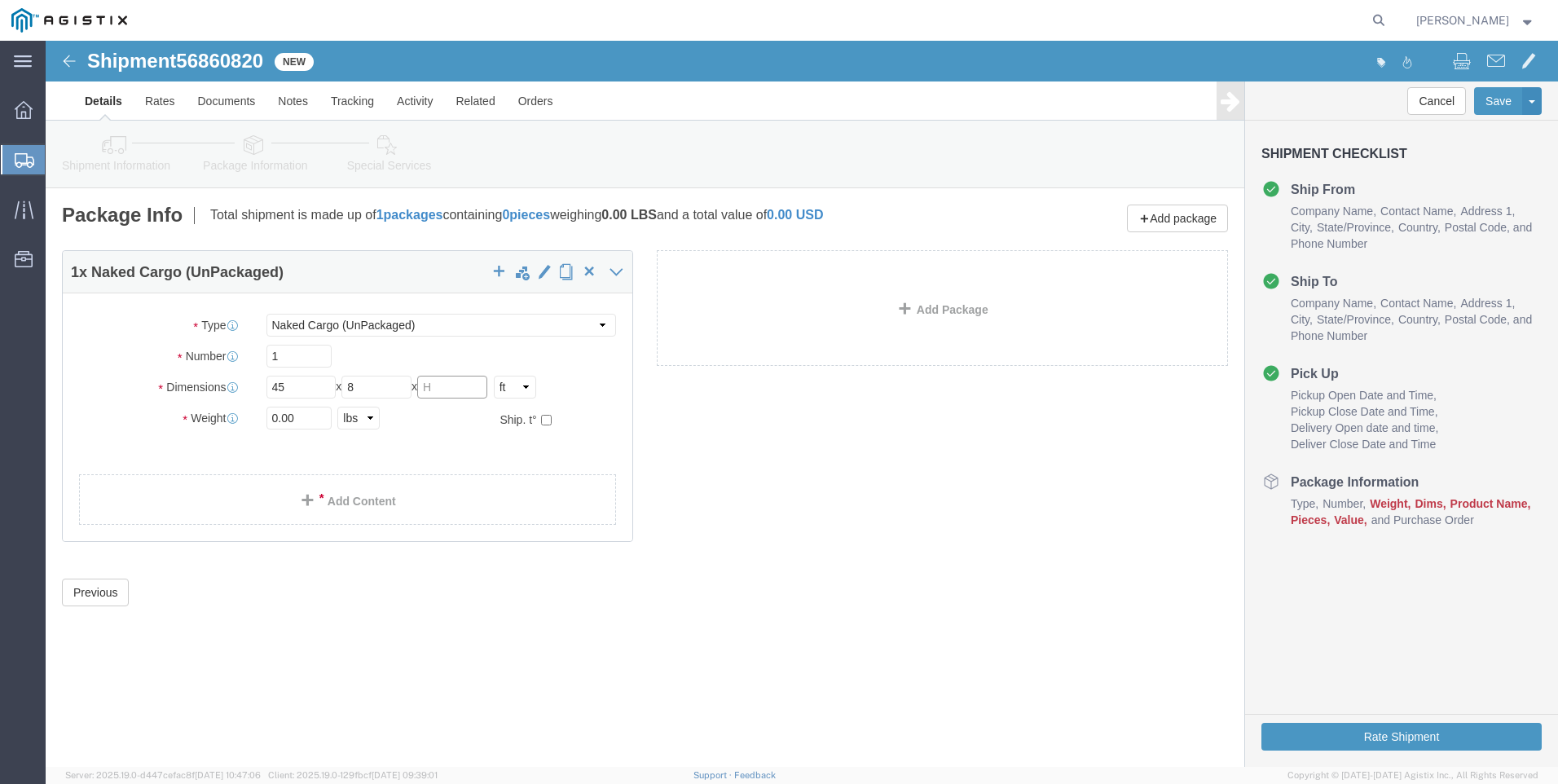
click input "text"
type input "8"
click input "0.00"
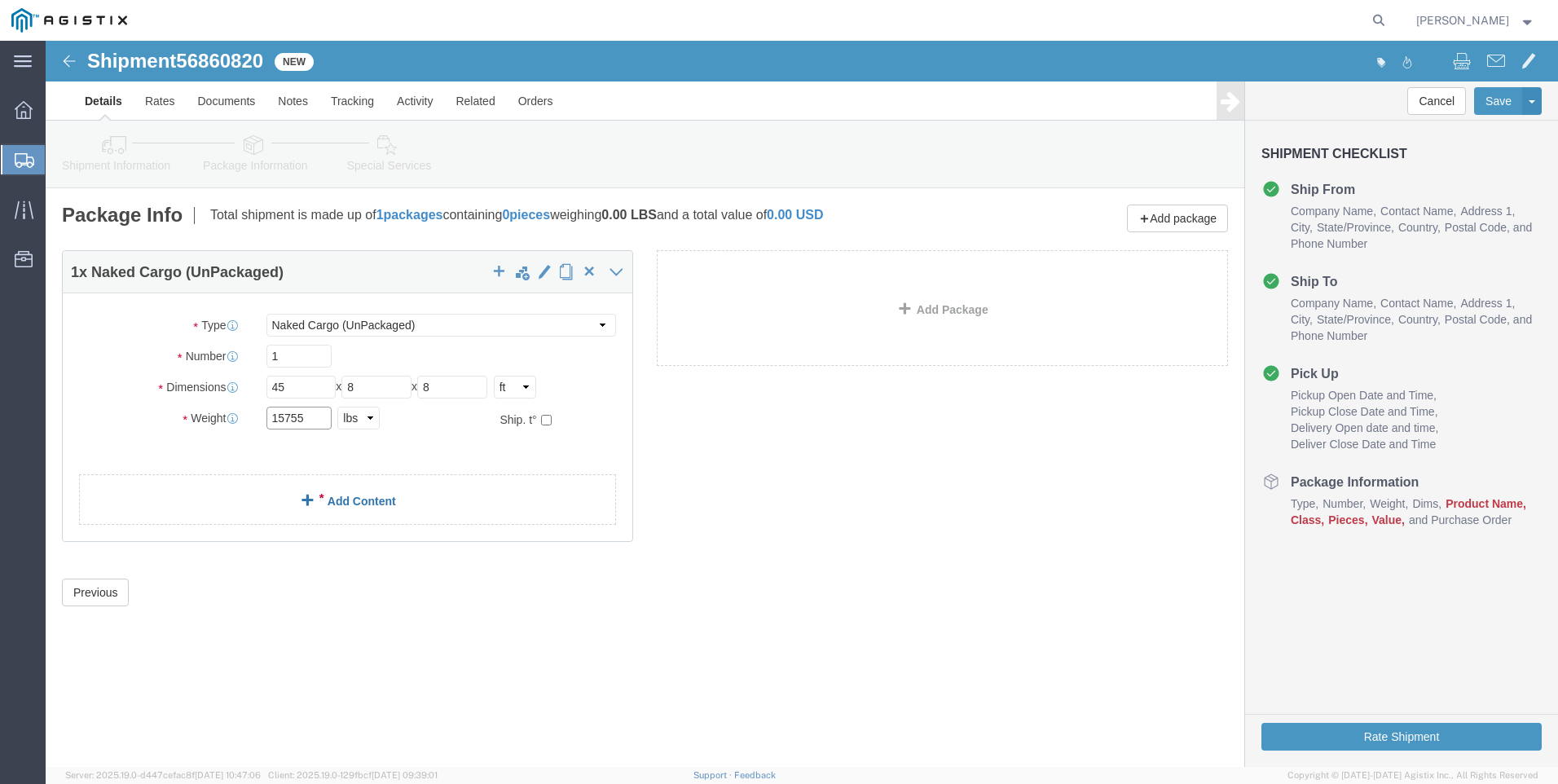
type input "15755"
click link "Add Content"
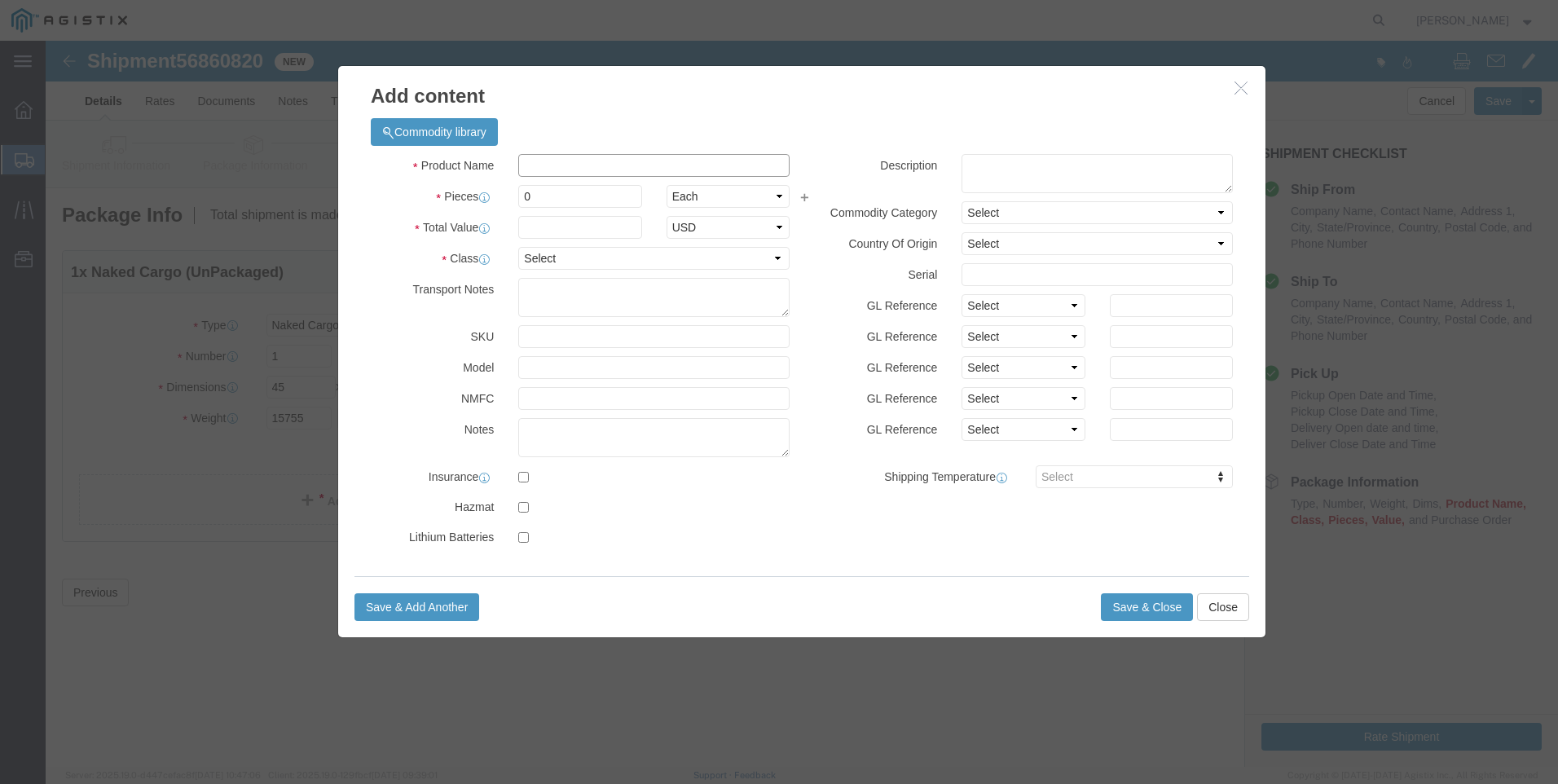
click input "text"
type input "UTILITY POLES"
type input "11"
drag, startPoint x: 536, startPoint y: 188, endPoint x: 594, endPoint y: 192, distance: 58.1
click input "text"
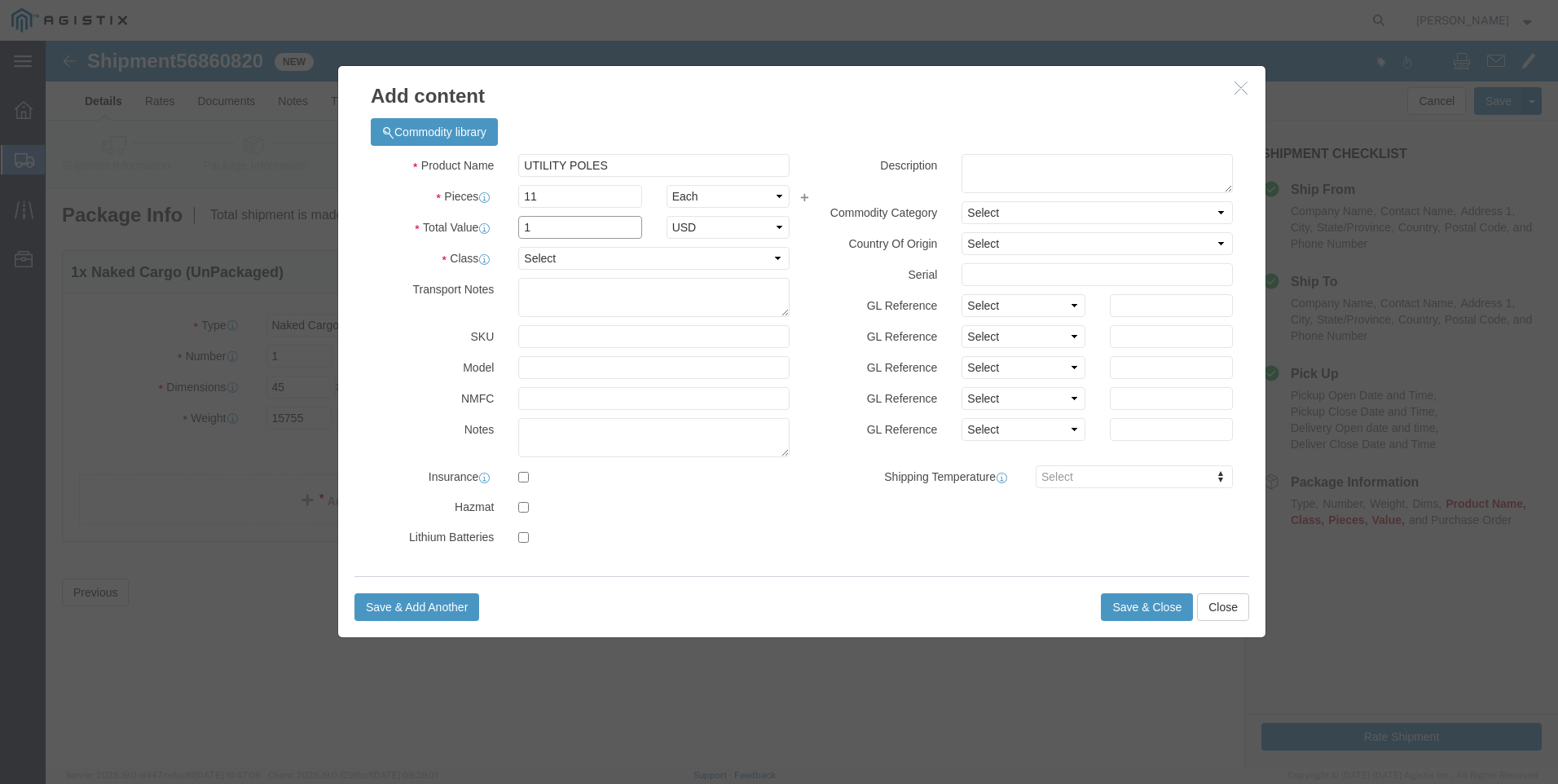
type input "1"
click div "Commodity library"
click select "Select 50 55 60 65 70 85 92.5 100 125 175 250 300 400"
select select "50"
click select "Select 50 55 60 65 70 85 92.5 100 125 175 250 300 400"
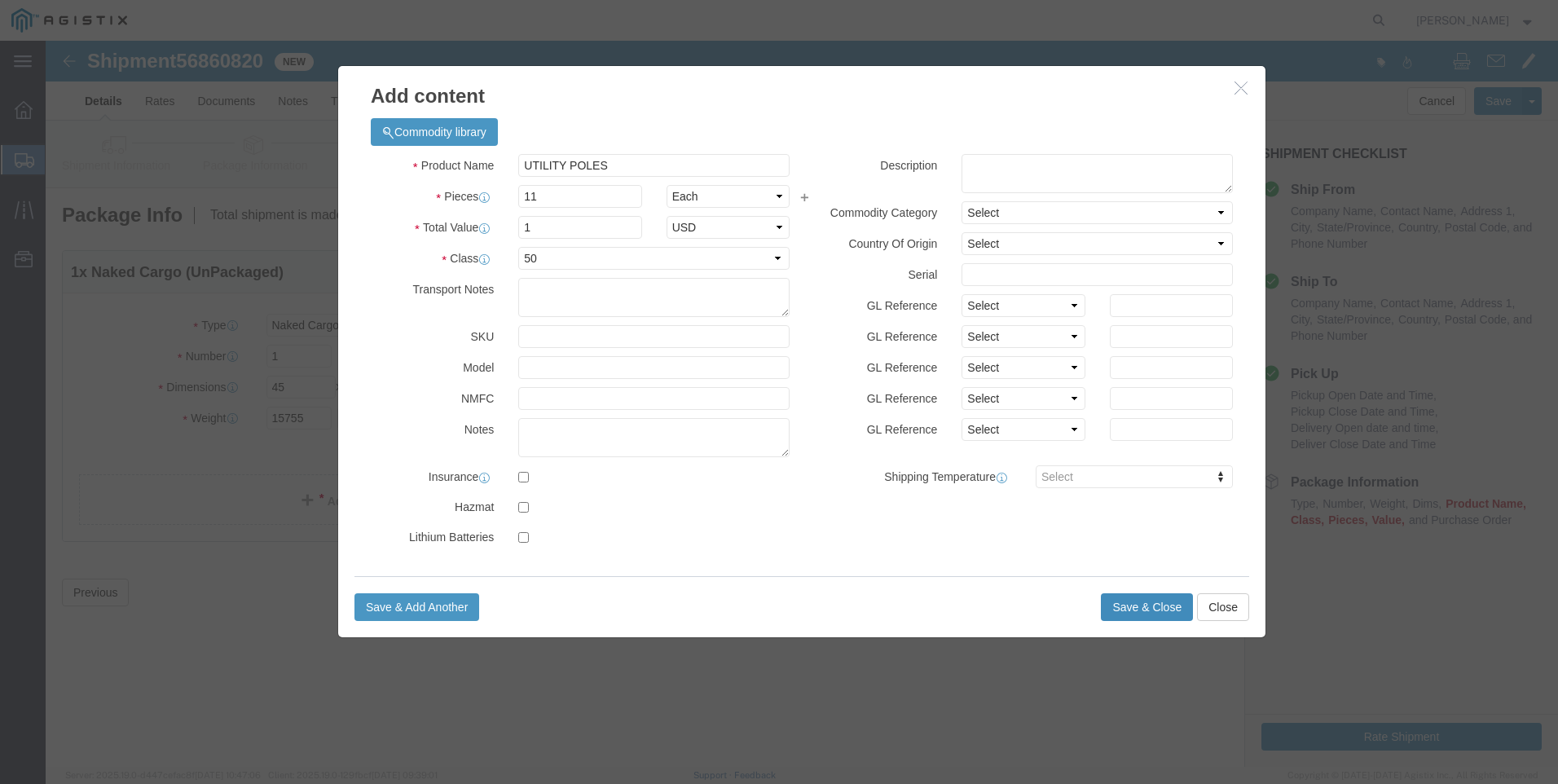
click button "Save & Close"
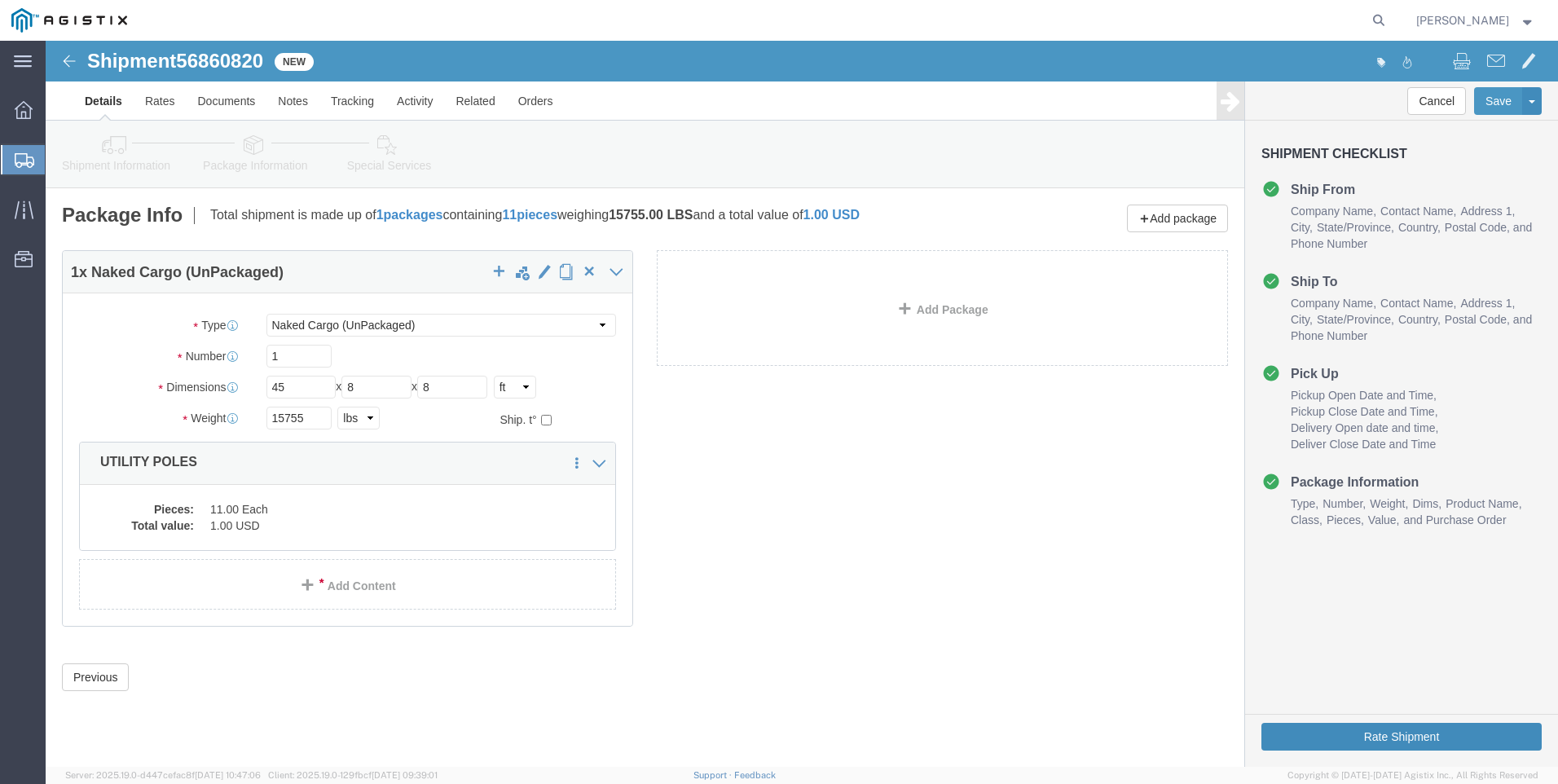
click button "Rate Shipment"
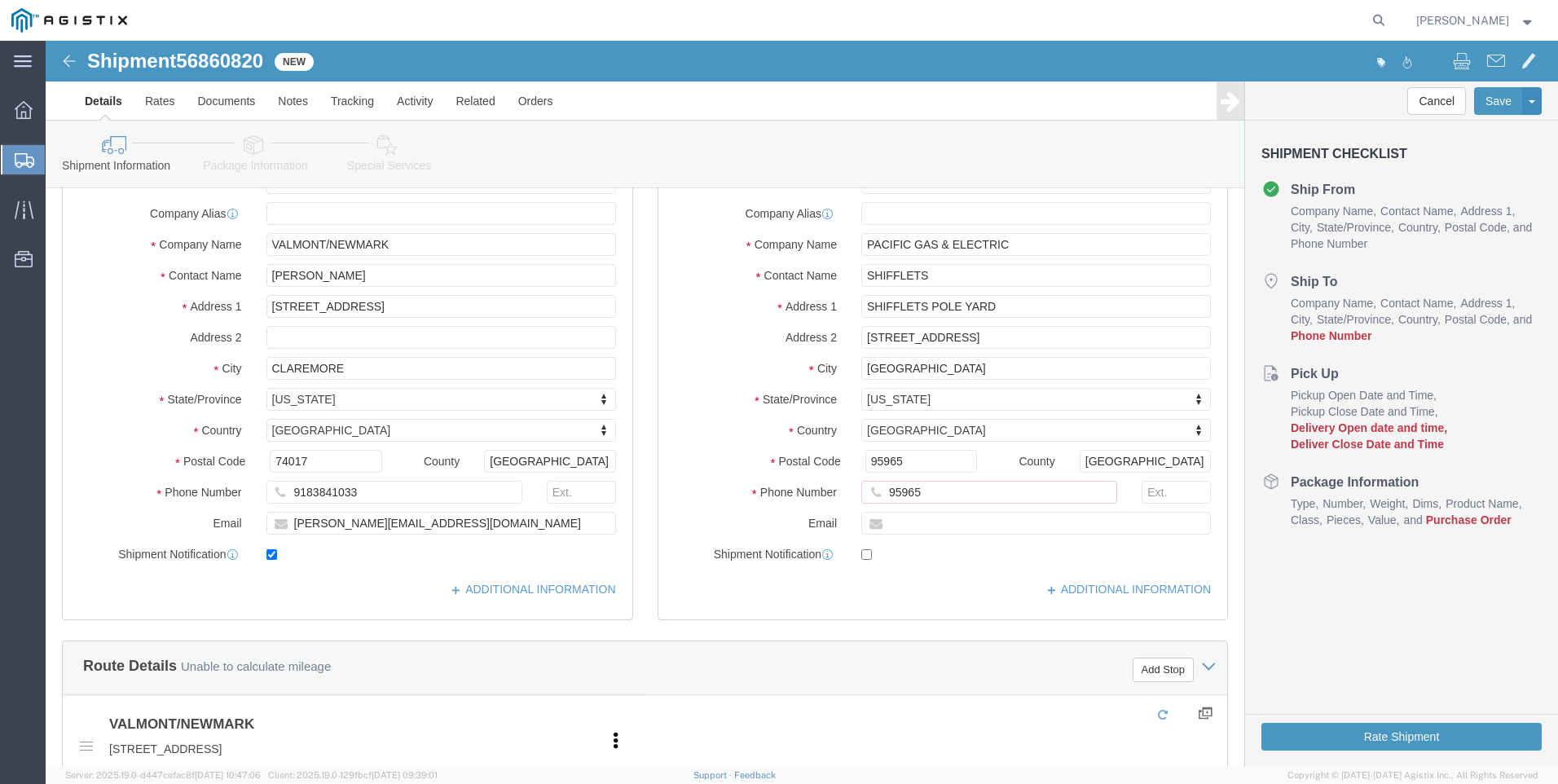
scroll to position [326, 0]
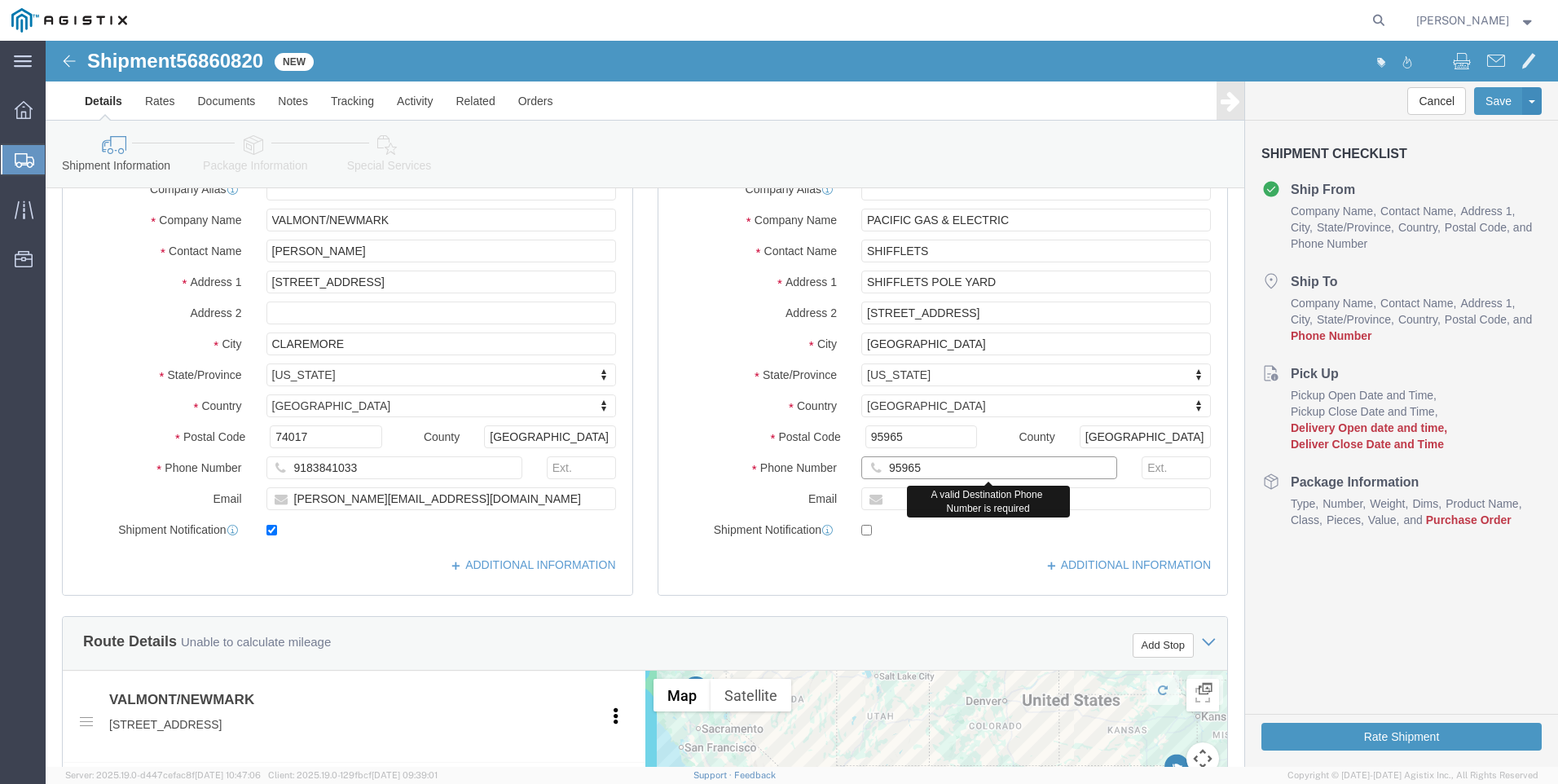
drag, startPoint x: 907, startPoint y: 427, endPoint x: 581, endPoint y: 443, distance: 326.4
click div "Phone Number 95965 A valid Destination Phone Number is required"
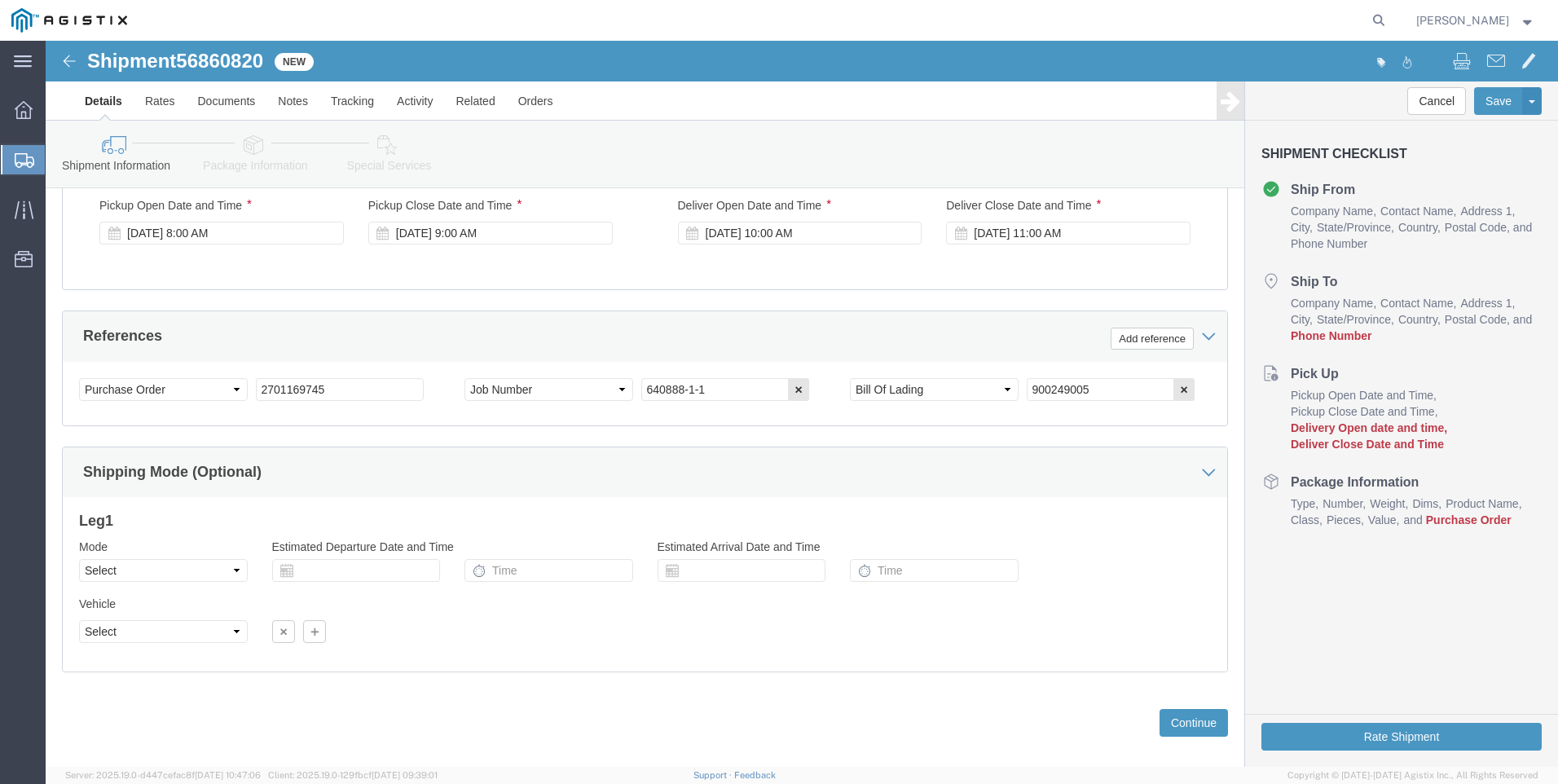
scroll to position [1141, 0]
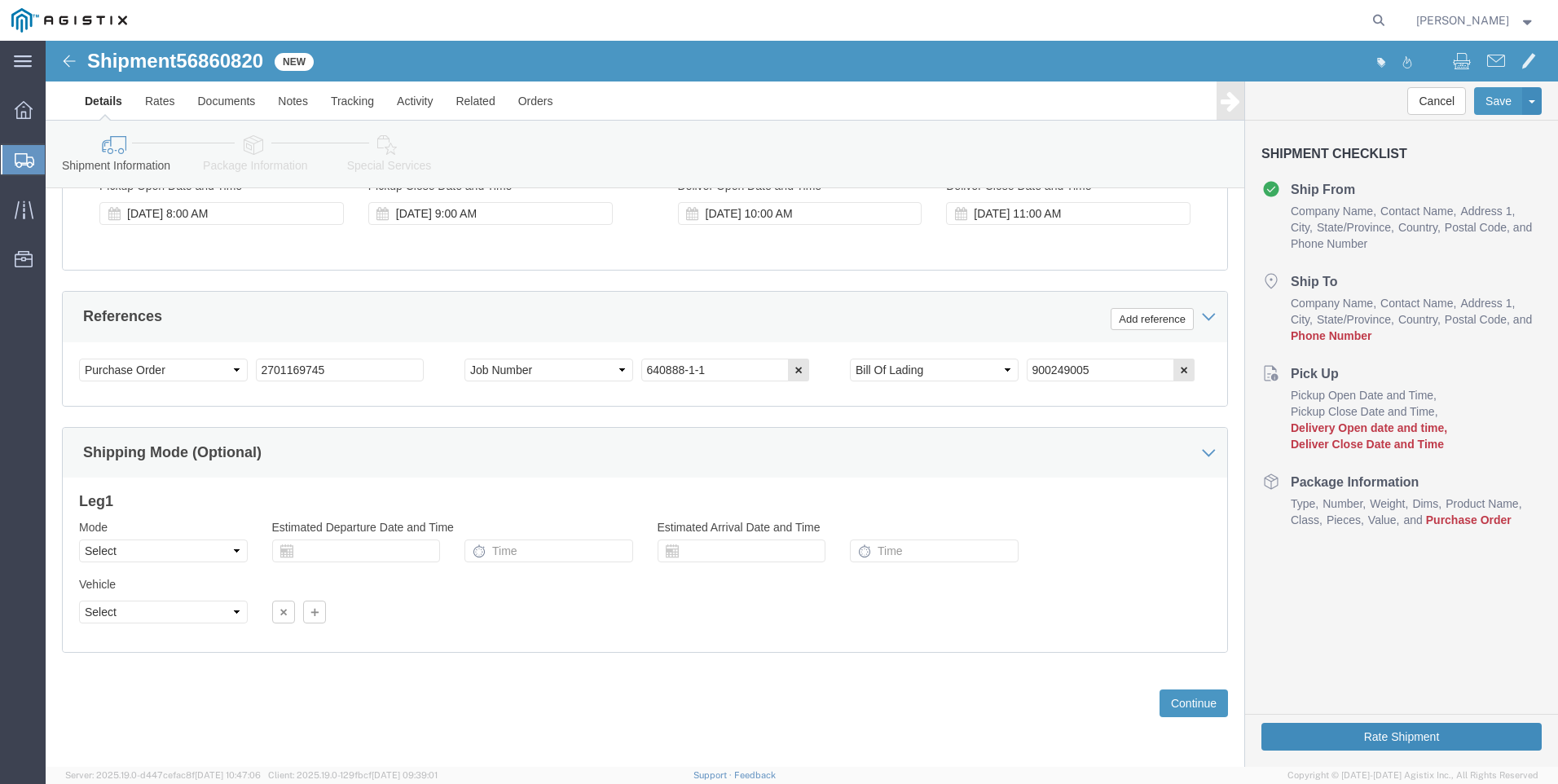
type input "5303177878"
click button "Rate Shipment"
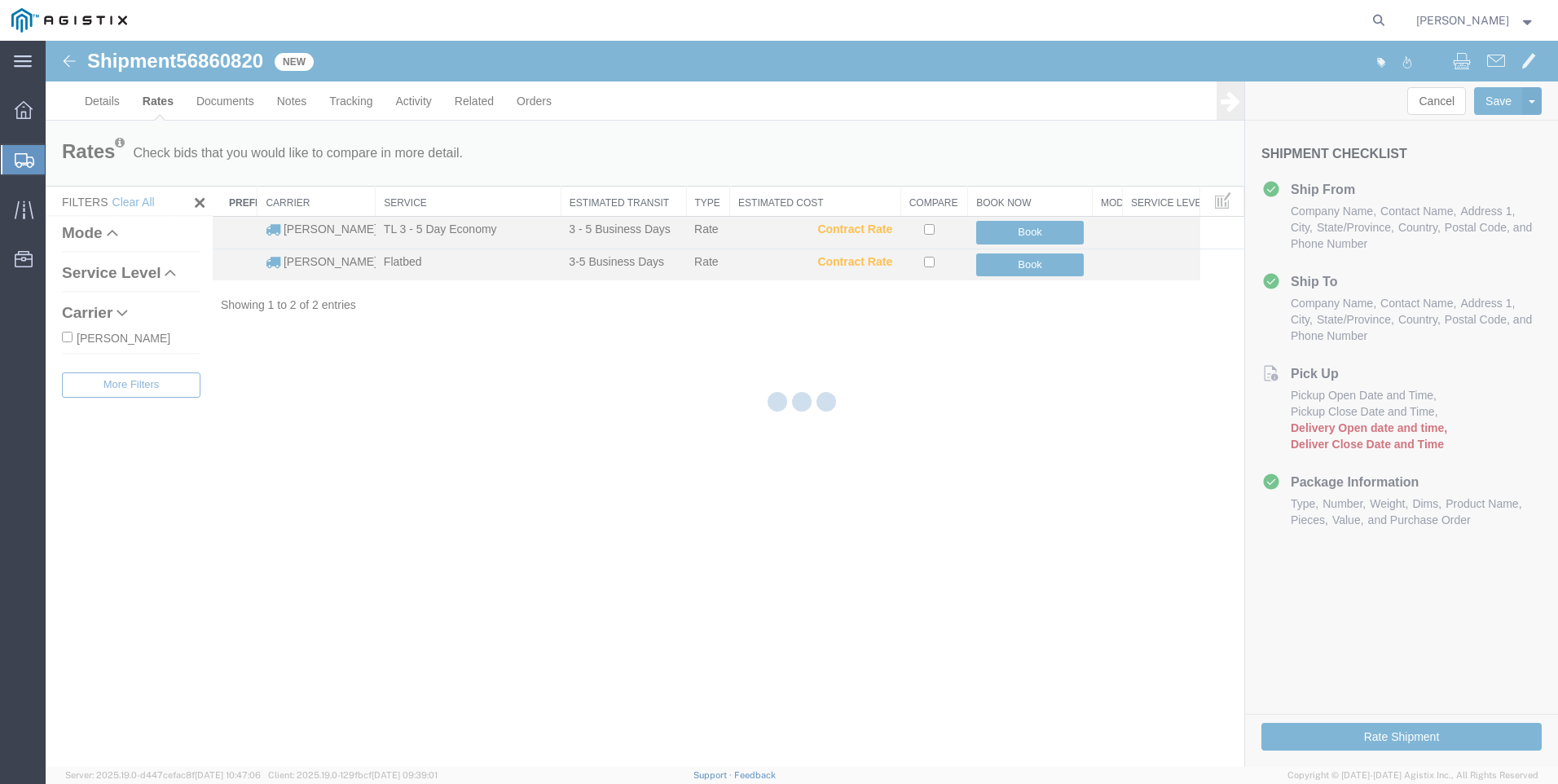
scroll to position [0, 0]
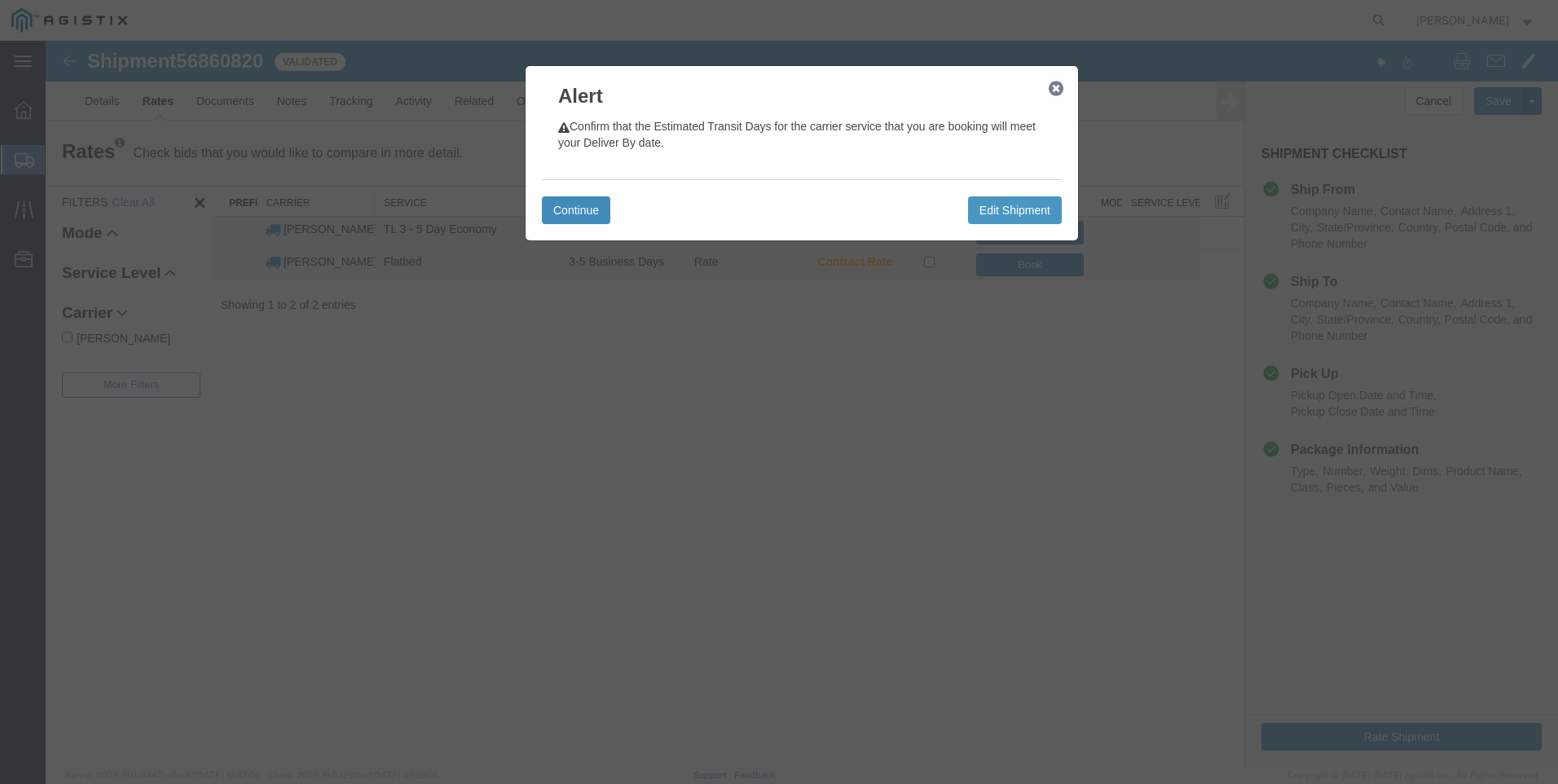
drag, startPoint x: 568, startPoint y: 213, endPoint x: 591, endPoint y: 216, distance: 23.2
click at [570, 215] on button "Continue" at bounding box center [576, 210] width 68 height 27
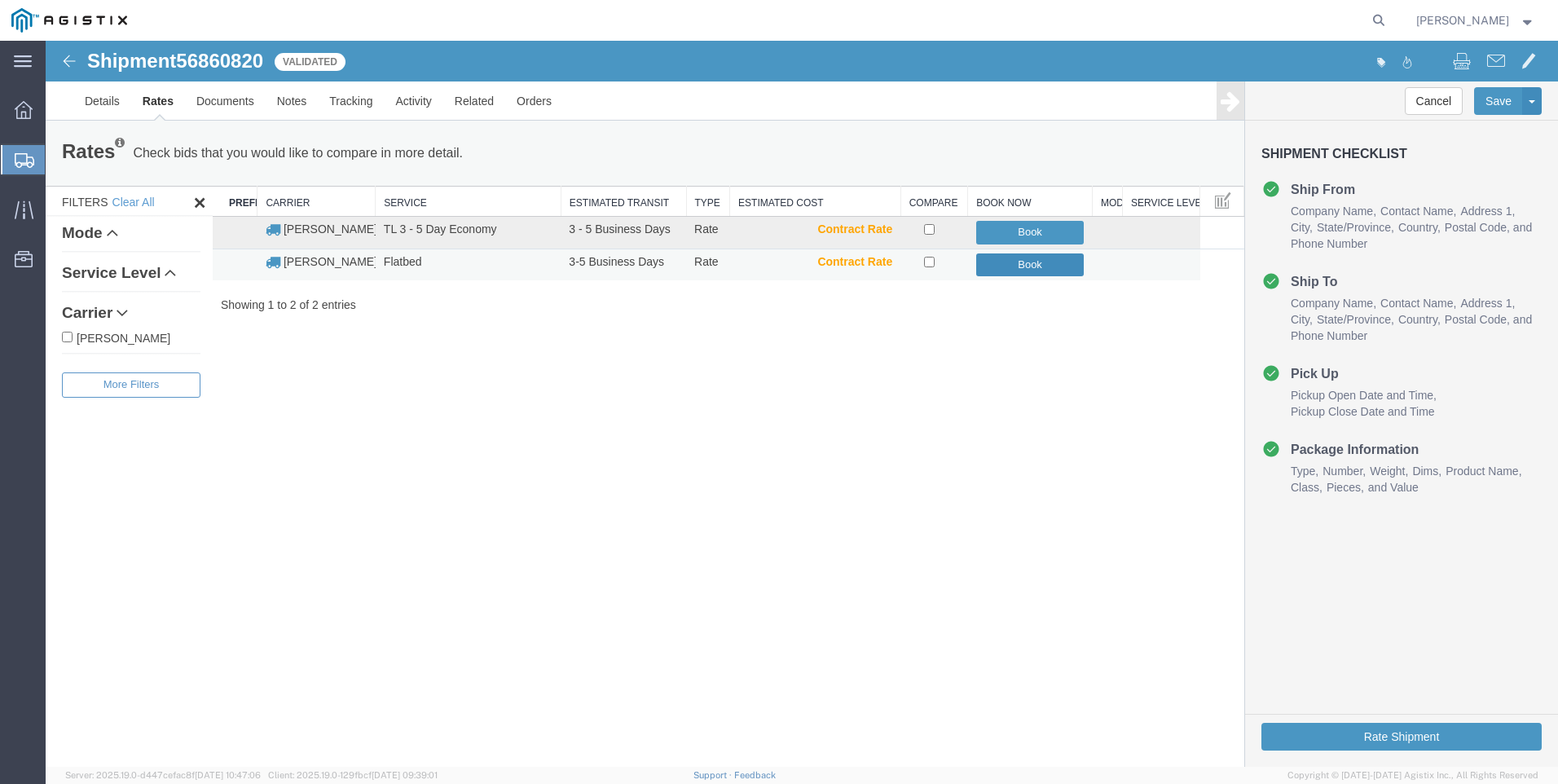
click at [1000, 265] on button "Book" at bounding box center [1030, 266] width 108 height 24
